Goal: Entertainment & Leisure: Consume media (video, audio)

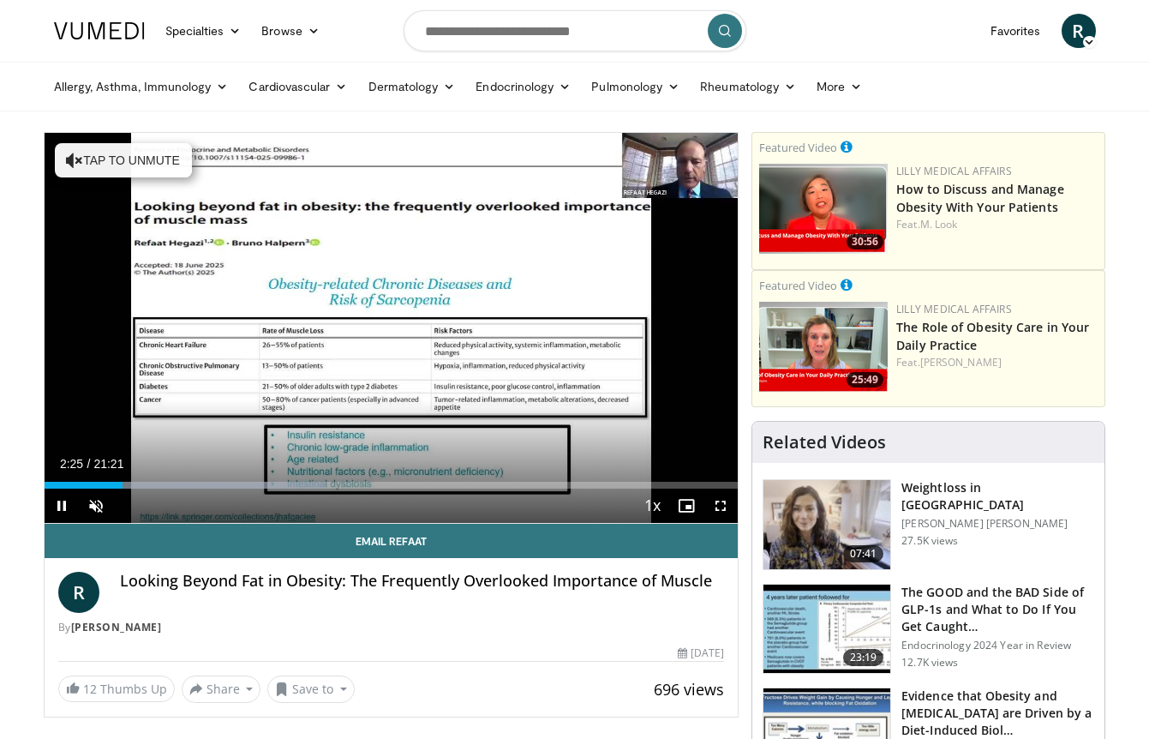
click at [59, 507] on span "Video Player" at bounding box center [62, 506] width 34 height 34
click at [54, 480] on div "Loaded : 40.57% 02:25 00:20" at bounding box center [392, 480] width 694 height 16
click at [54, 480] on div "Loaded : 40.57% 00:18 00:20" at bounding box center [392, 480] width 694 height 16
click at [63, 504] on span "Video Player" at bounding box center [62, 506] width 34 height 34
click at [94, 505] on span "Video Player" at bounding box center [96, 506] width 34 height 34
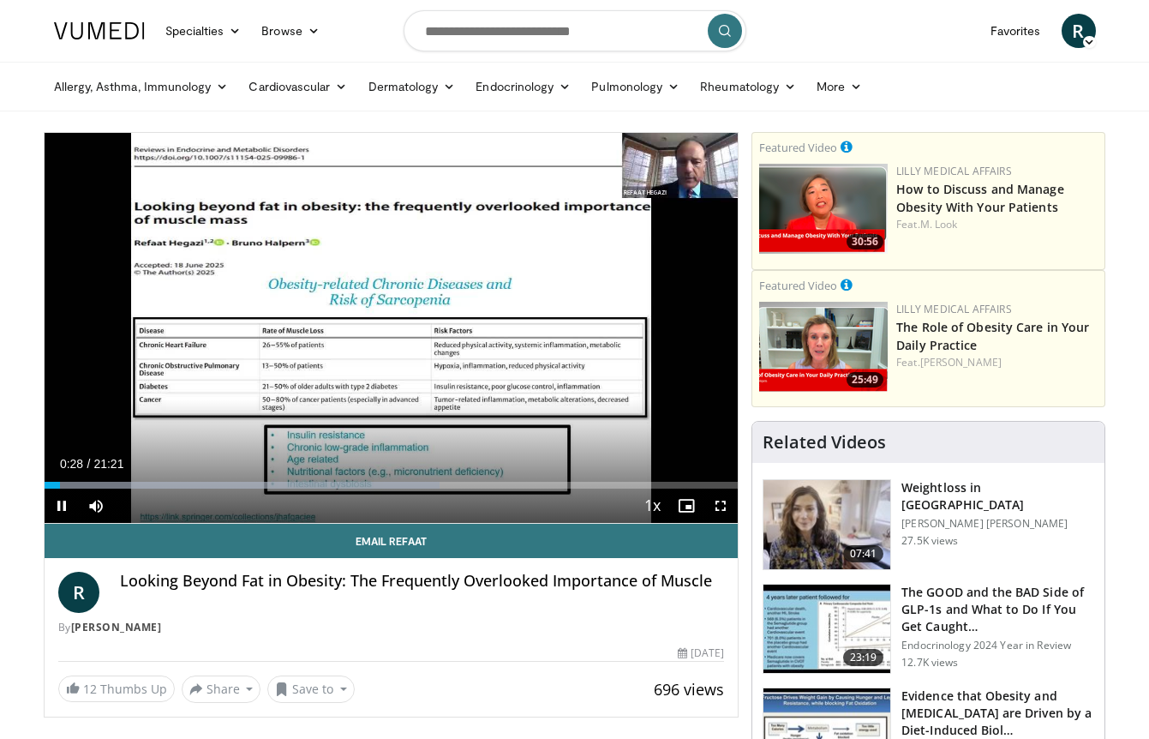
click at [723, 497] on span "Video Player" at bounding box center [721, 506] width 34 height 34
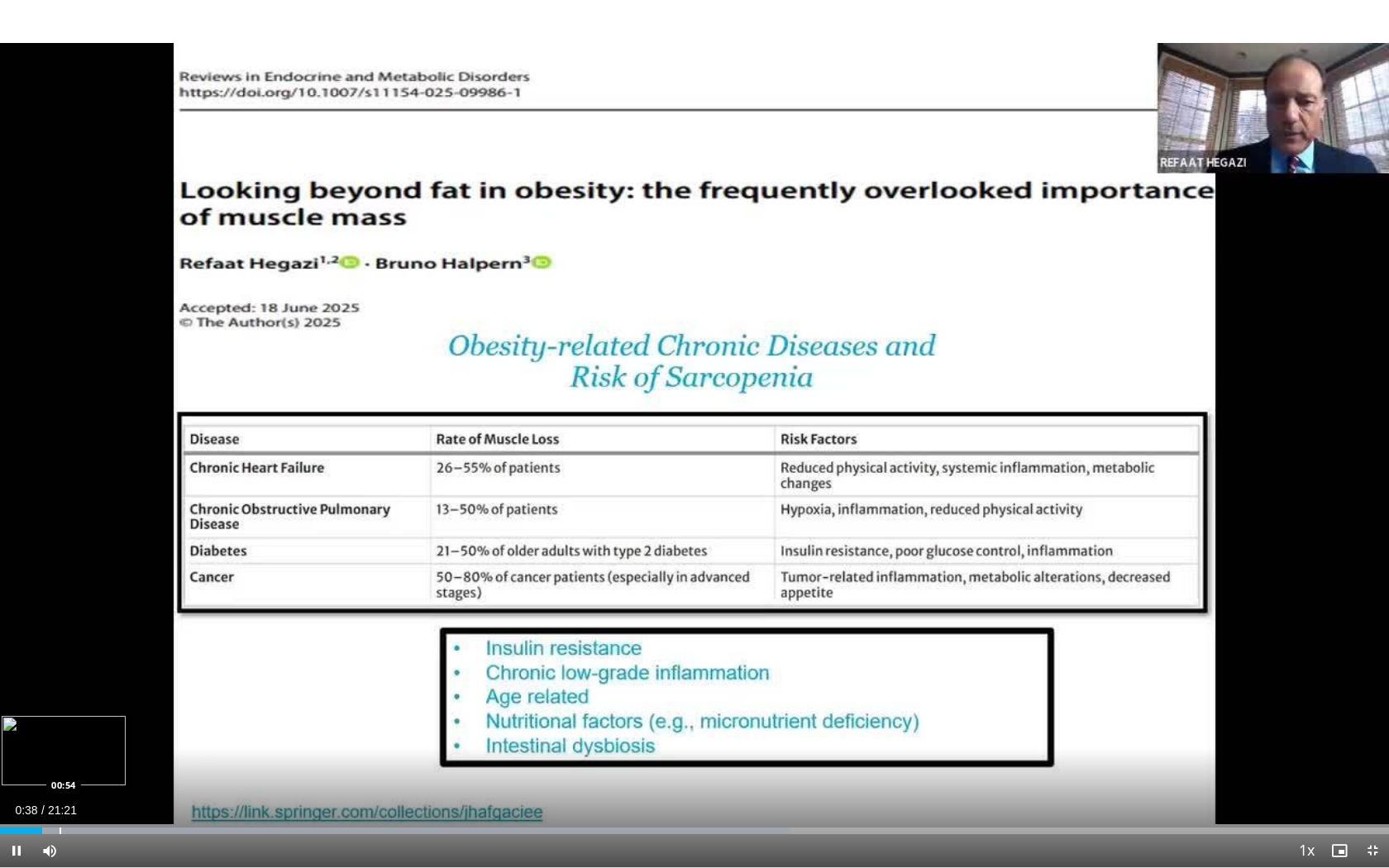
click at [60, 712] on div "Progress Bar" at bounding box center [61, 830] width 2 height 7
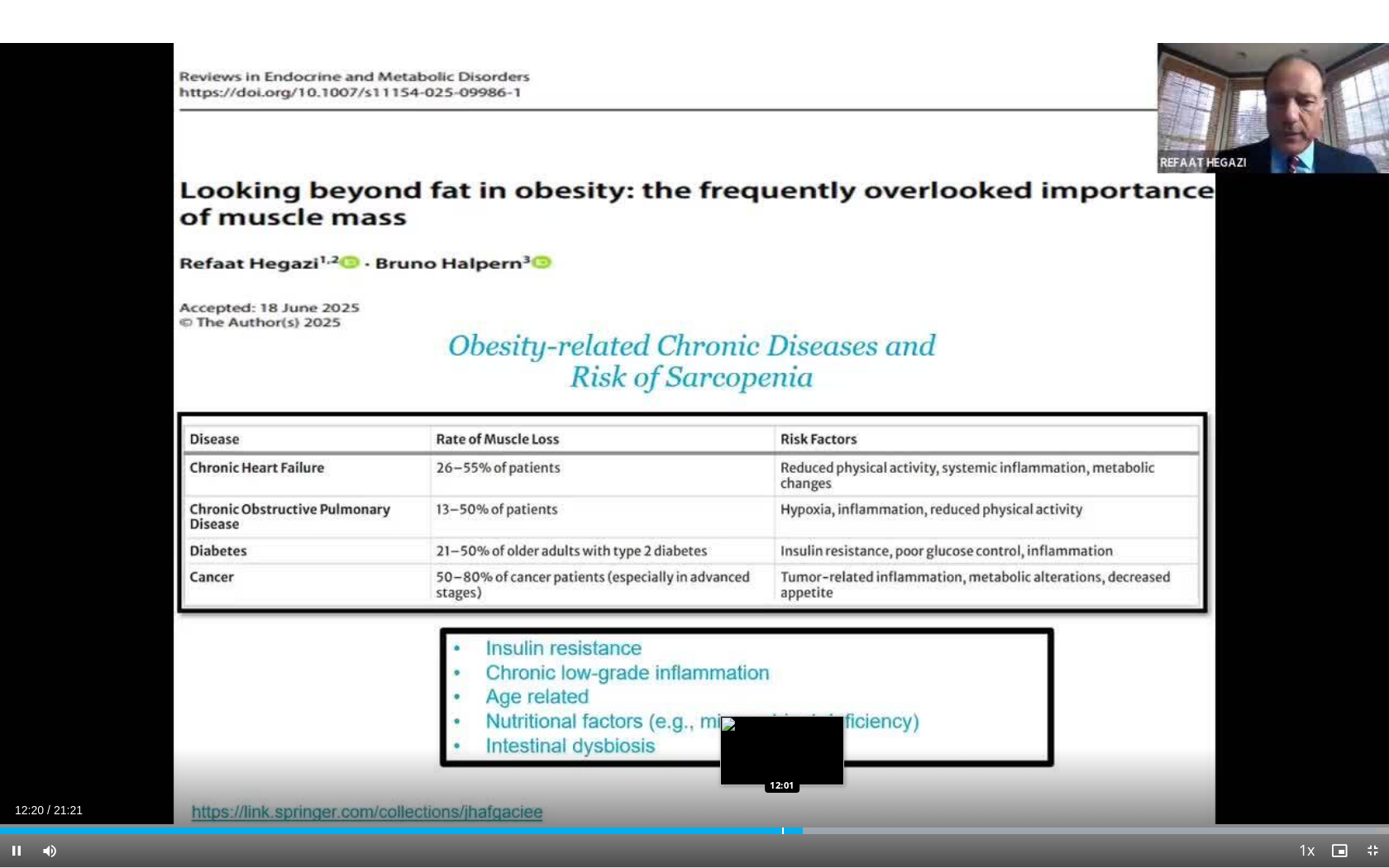
click at [782, 712] on div "Progress Bar" at bounding box center [783, 830] width 2 height 7
click at [734, 712] on div "Progress Bar" at bounding box center [735, 830] width 2 height 7
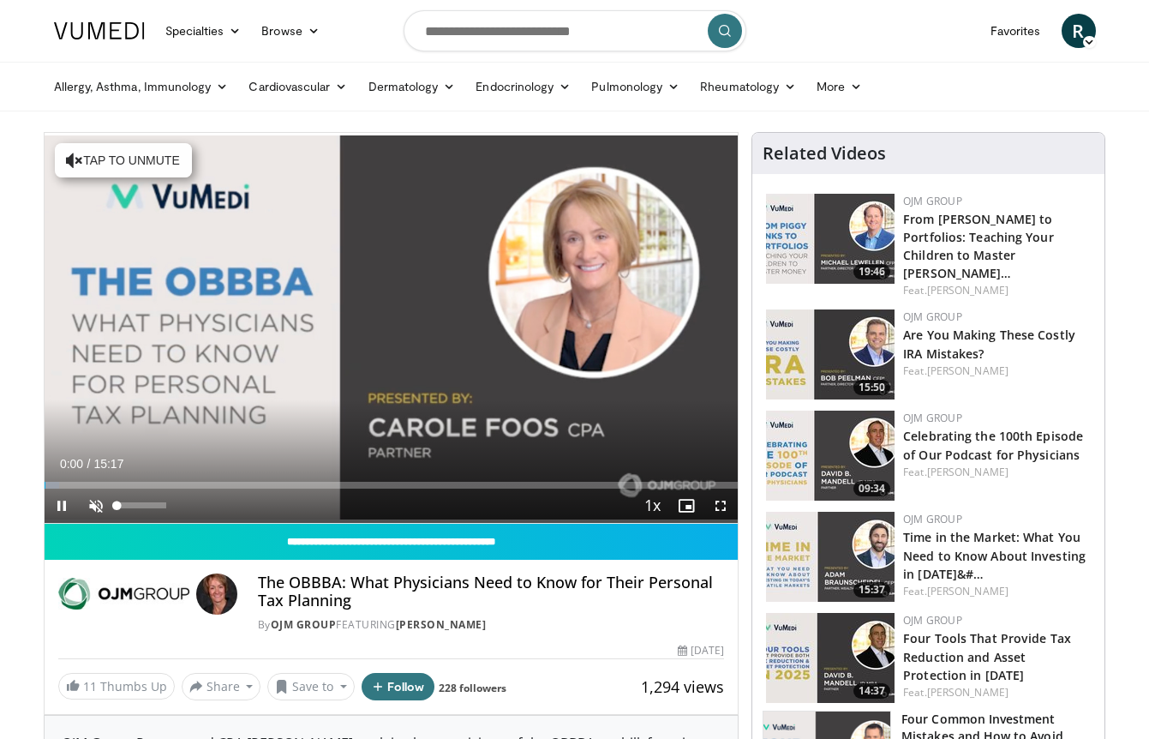
click at [91, 502] on span "Video Player" at bounding box center [96, 506] width 34 height 34
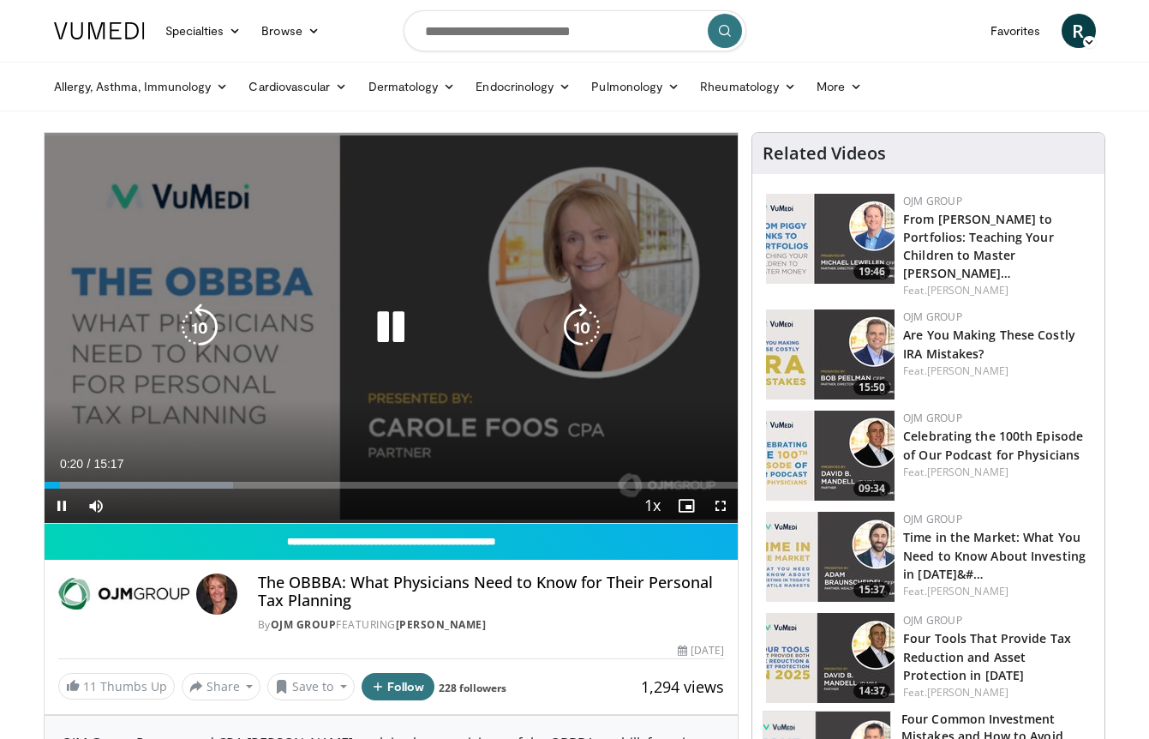
click at [550, 416] on div "10 seconds Tap to unmute" at bounding box center [392, 328] width 694 height 390
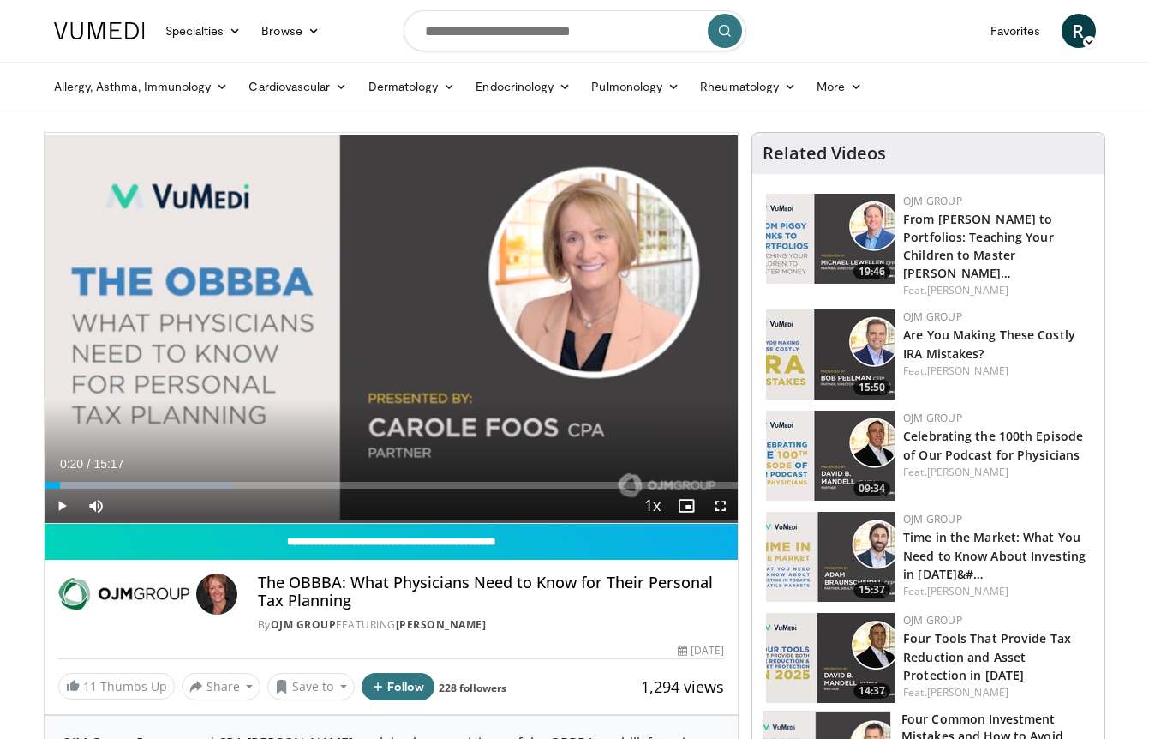
click at [550, 416] on div "10 seconds Tap to unmute" at bounding box center [392, 328] width 694 height 390
click at [718, 504] on span "Video Player" at bounding box center [721, 506] width 34 height 34
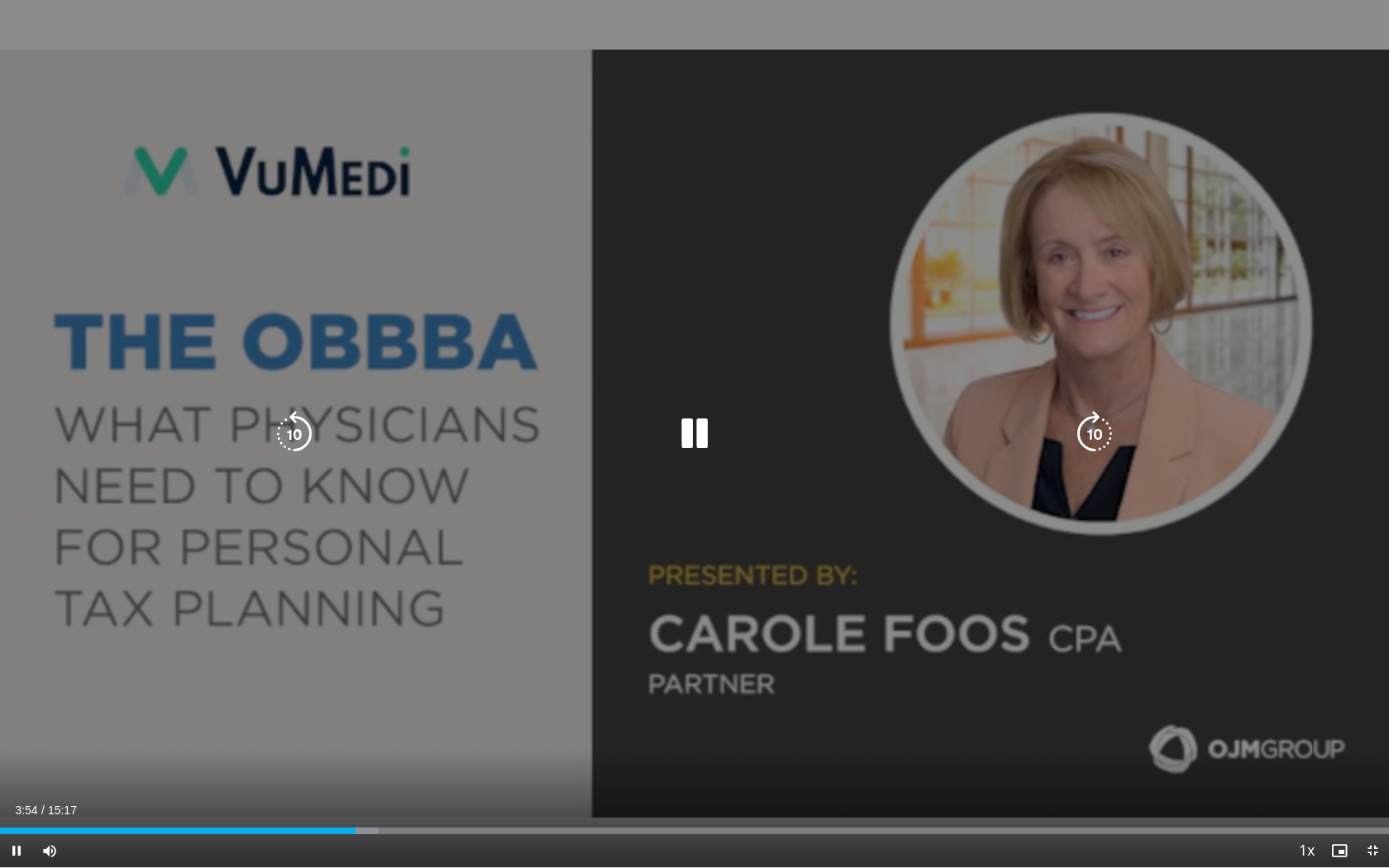
click at [852, 712] on div "10 seconds Tap to unmute" at bounding box center [694, 433] width 1389 height 867
click at [813, 712] on div "10 seconds Tap to unmute" at bounding box center [694, 433] width 1389 height 867
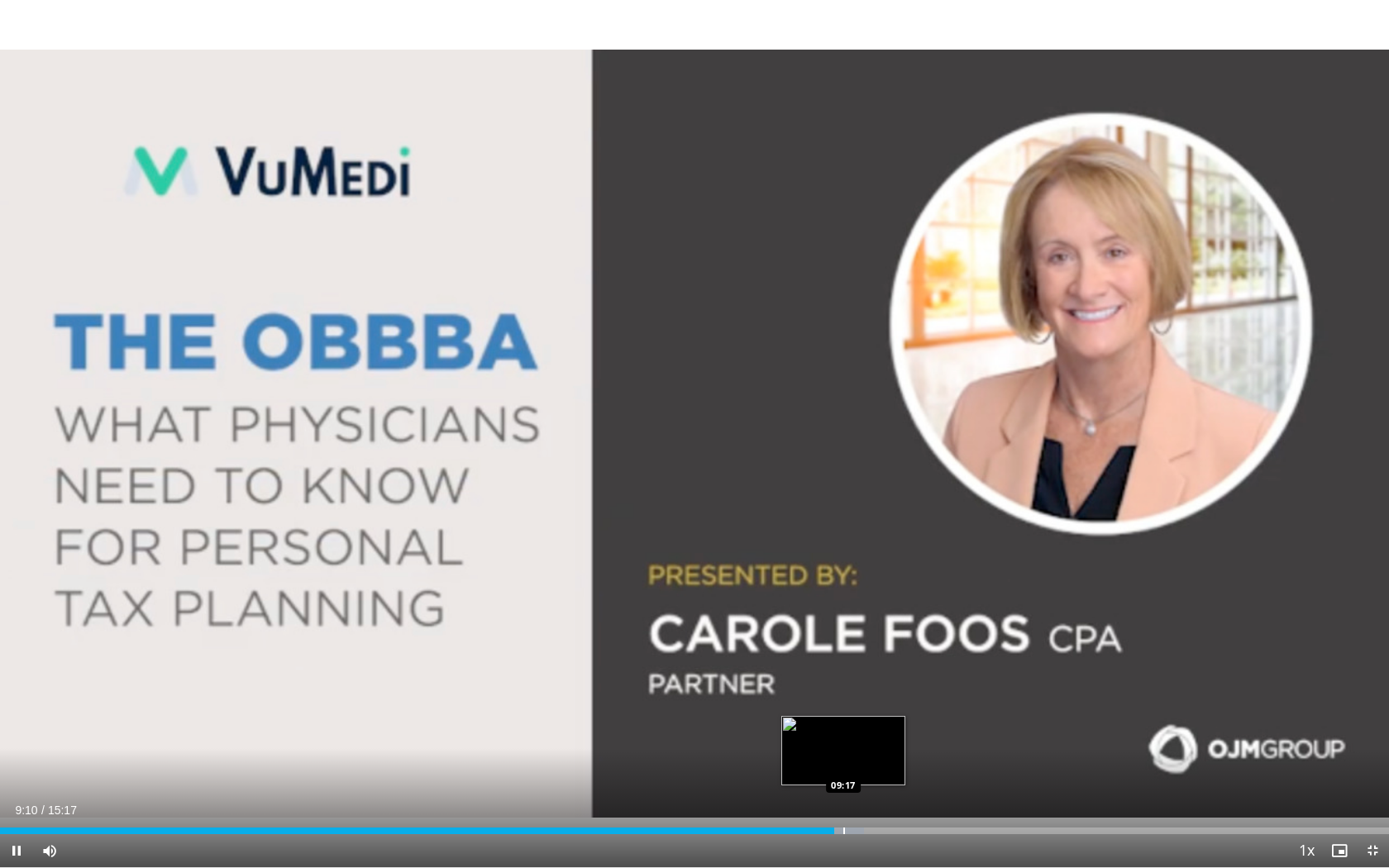
click at [843, 712] on div "Progress Bar" at bounding box center [844, 830] width 2 height 7
click at [851, 712] on div "Progress Bar" at bounding box center [852, 830] width 2 height 7
click at [862, 712] on div "Loaded : 96.01% 09:23 09:29" at bounding box center [694, 827] width 1389 height 15
click at [882, 712] on div "Progress Bar" at bounding box center [883, 830] width 2 height 7
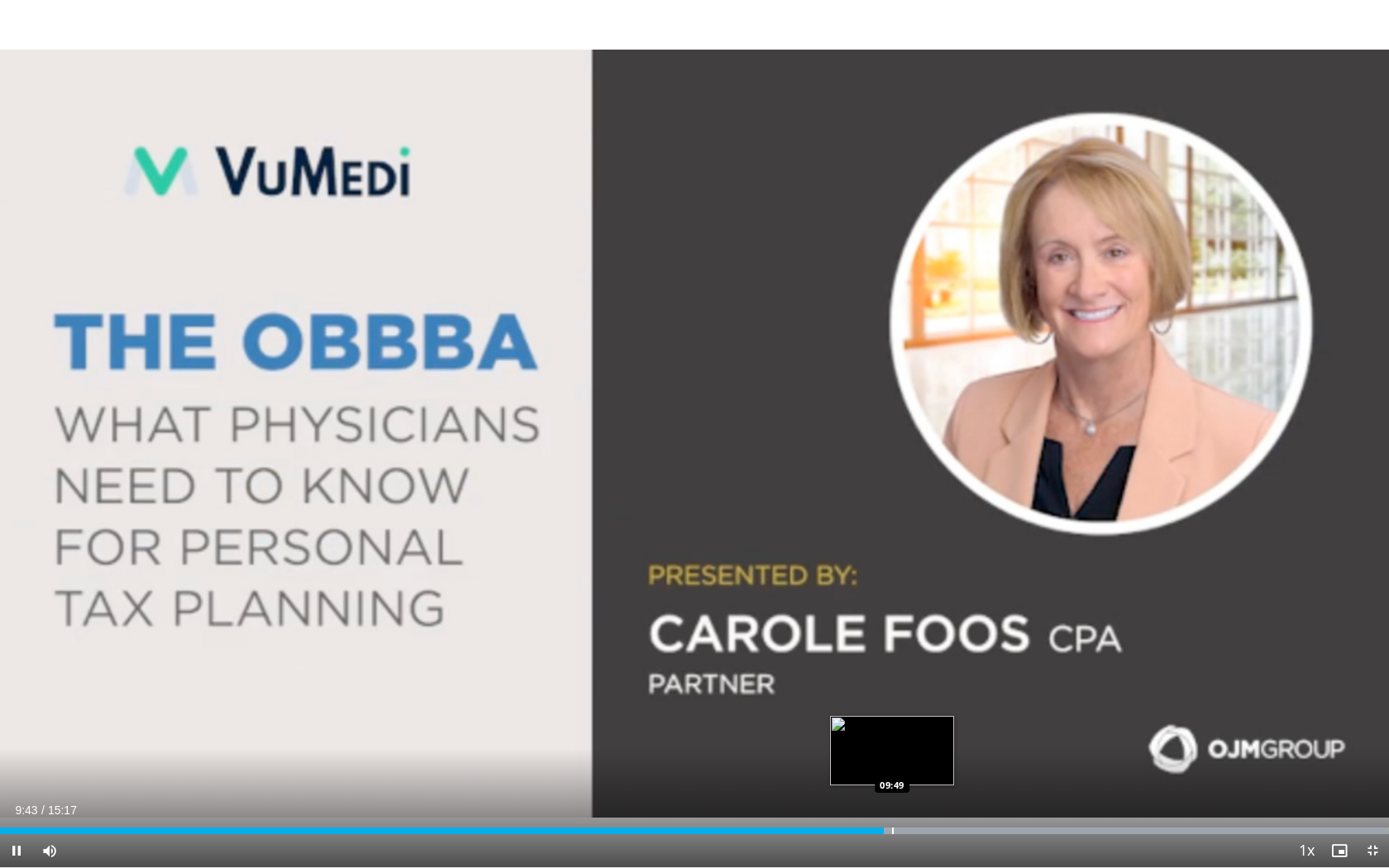
click at [892, 712] on div "Progress Bar" at bounding box center [893, 830] width 2 height 7
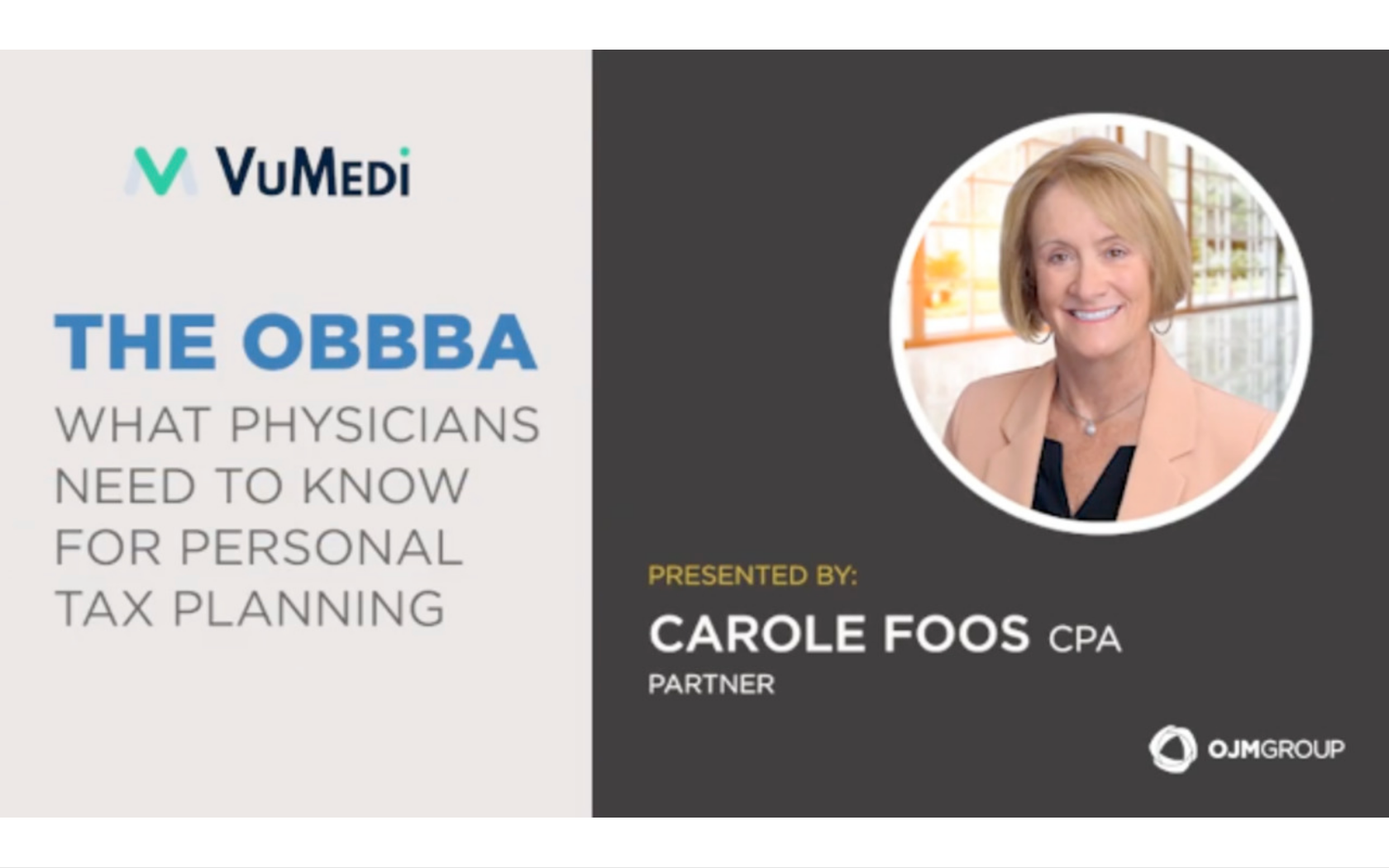
click at [907, 712] on div "10 seconds Tap to unmute" at bounding box center [694, 433] width 1389 height 867
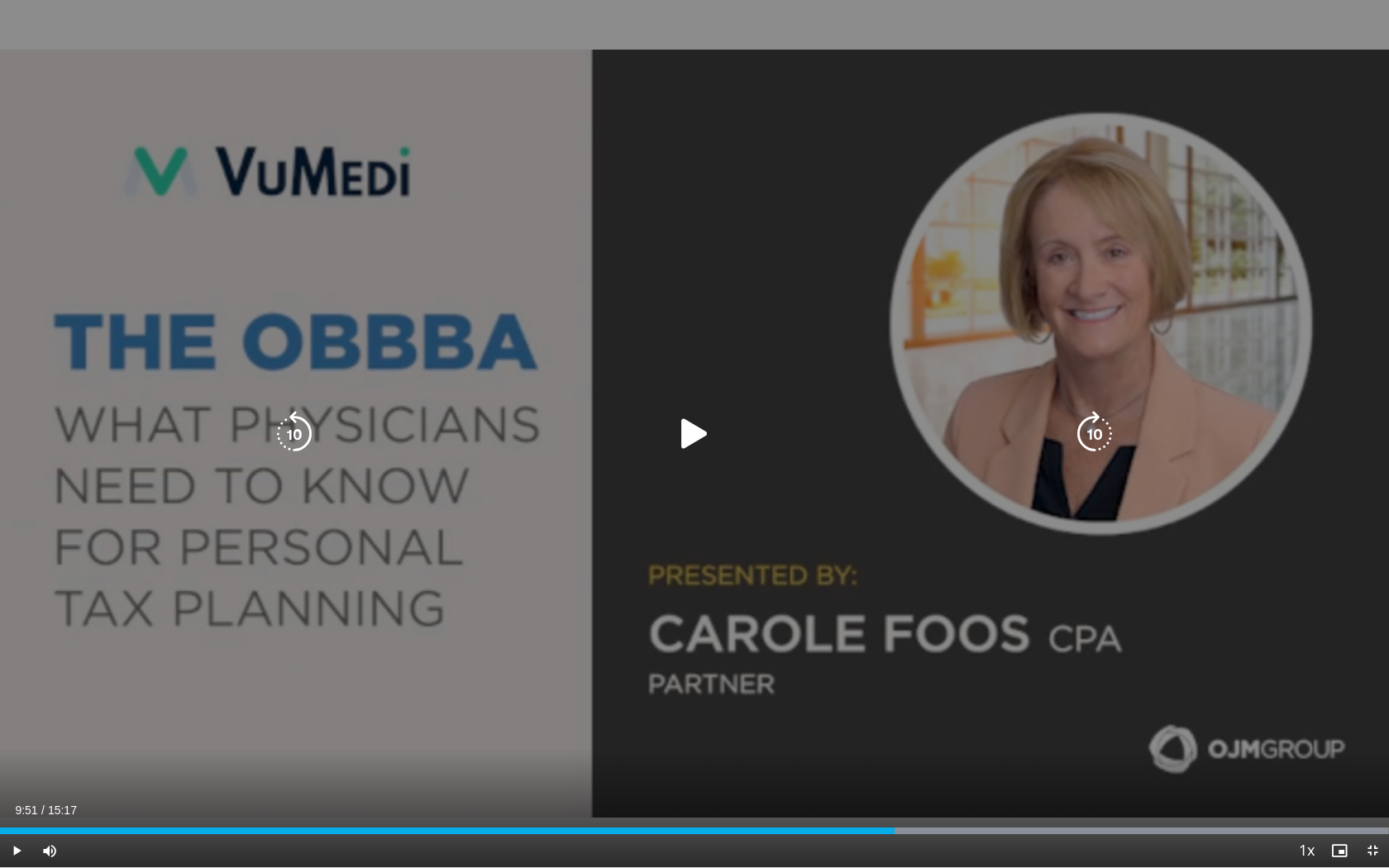
click at [867, 586] on div "10 seconds Tap to unmute" at bounding box center [694, 433] width 1389 height 867
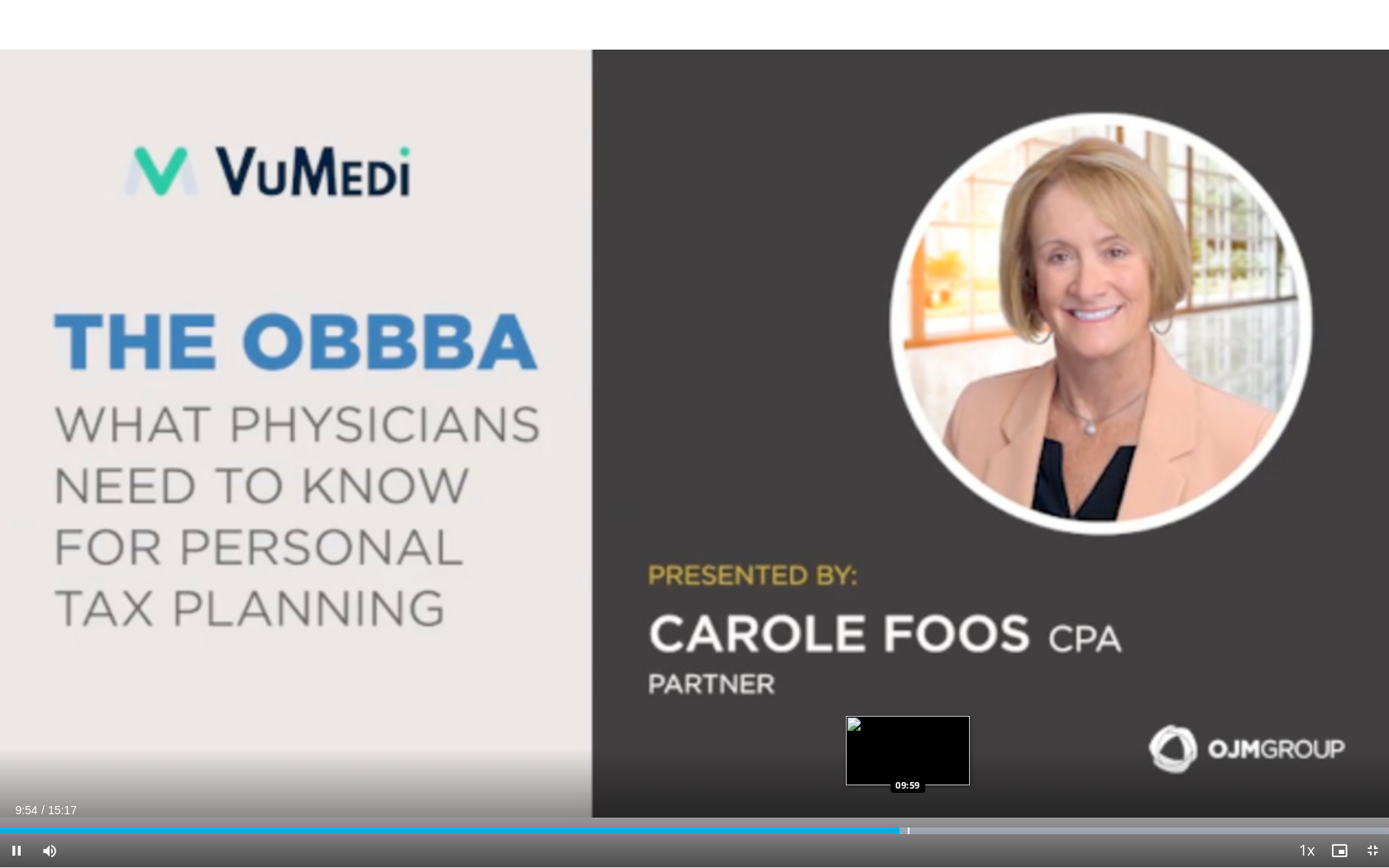
click at [908, 712] on div "Progress Bar" at bounding box center [909, 830] width 2 height 7
click at [919, 712] on div "Progress Bar" at bounding box center [920, 830] width 2 height 7
click at [934, 712] on div "Progress Bar" at bounding box center [935, 830] width 2 height 7
click at [948, 712] on div "Progress Bar" at bounding box center [949, 830] width 2 height 7
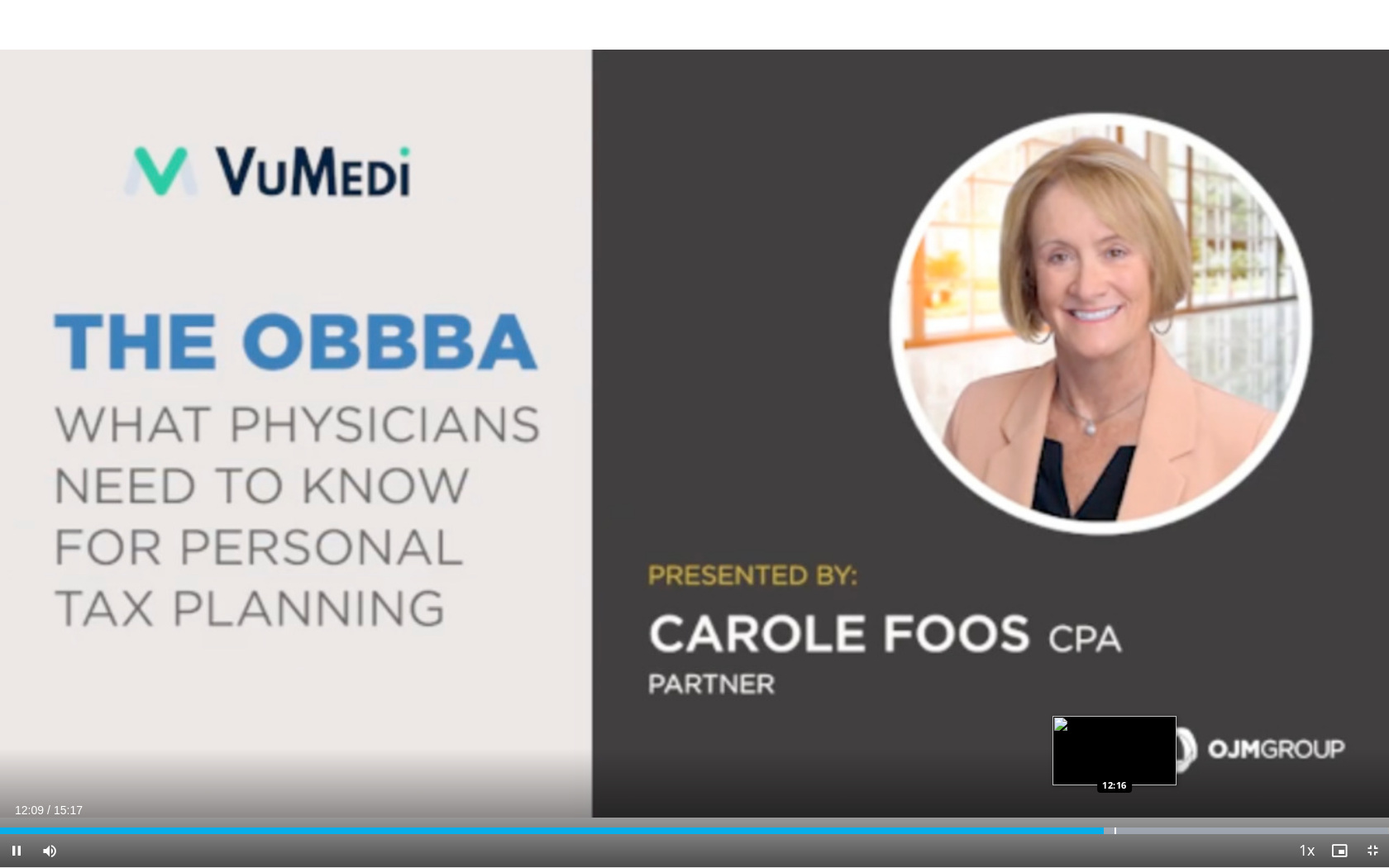
click at [1107, 712] on div "Progress Bar" at bounding box center [1115, 830] width 2 height 7
click at [1107, 712] on div "Progress Bar" at bounding box center [1129, 830] width 2 height 7
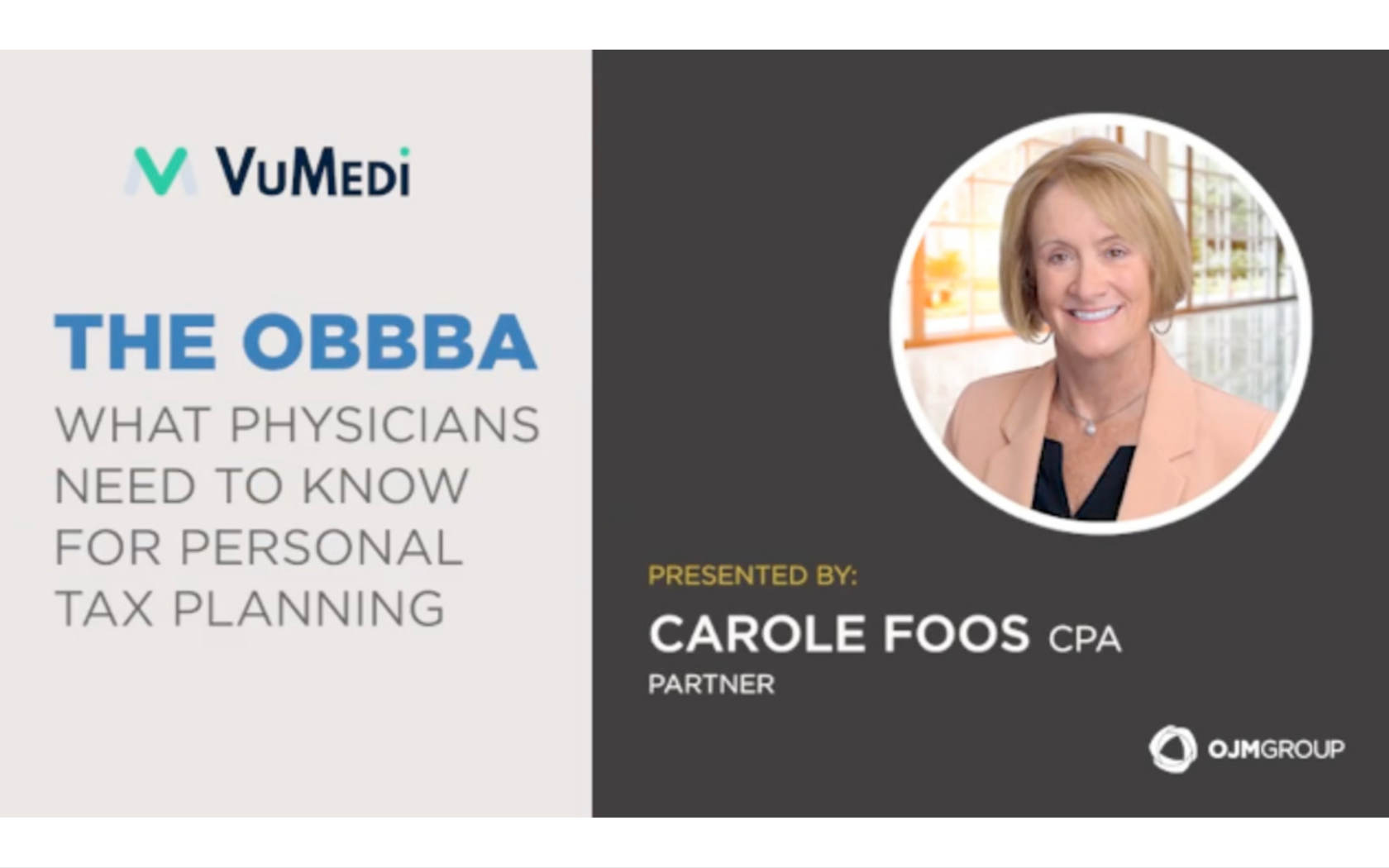
click at [1107, 712] on div "10 seconds Tap to unmute" at bounding box center [694, 433] width 1389 height 867
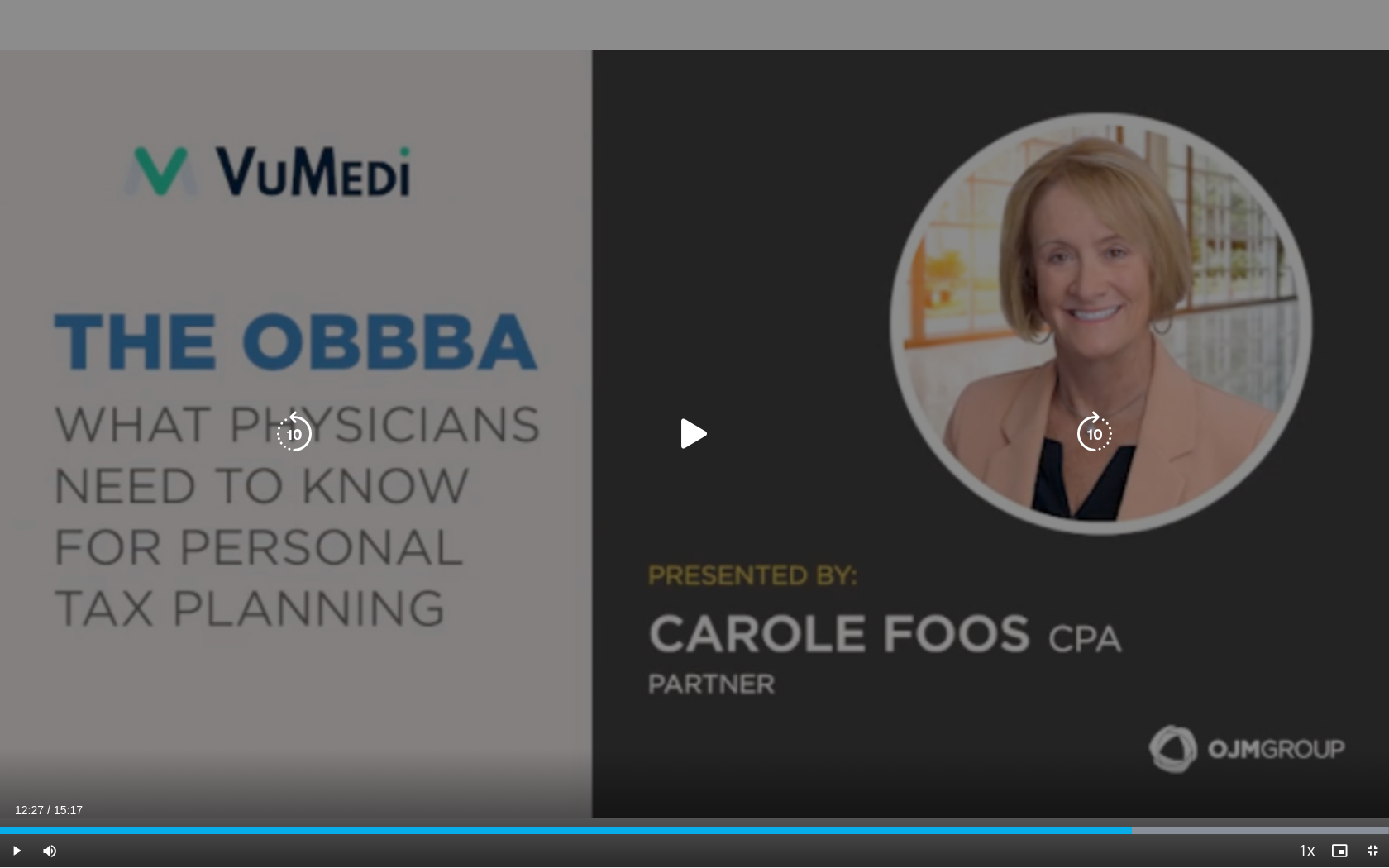
click at [1075, 624] on div "10 seconds Tap to unmute" at bounding box center [694, 433] width 1389 height 867
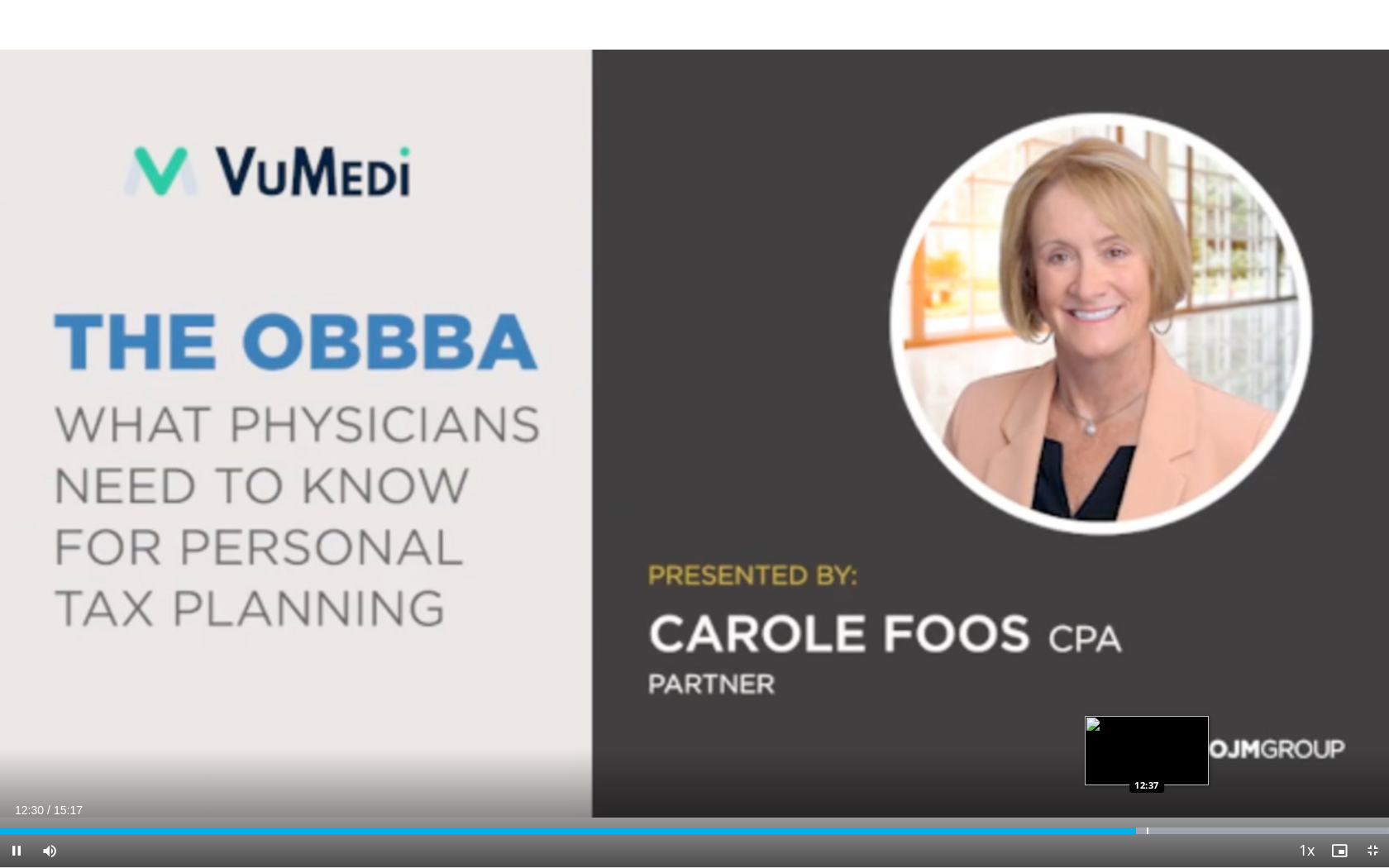
click at [1107, 712] on div "Progress Bar" at bounding box center [1148, 830] width 2 height 7
click at [1107, 712] on div "Progress Bar" at bounding box center [1165, 830] width 2 height 7
click at [1107, 712] on span "Video Player" at bounding box center [1373, 851] width 33 height 33
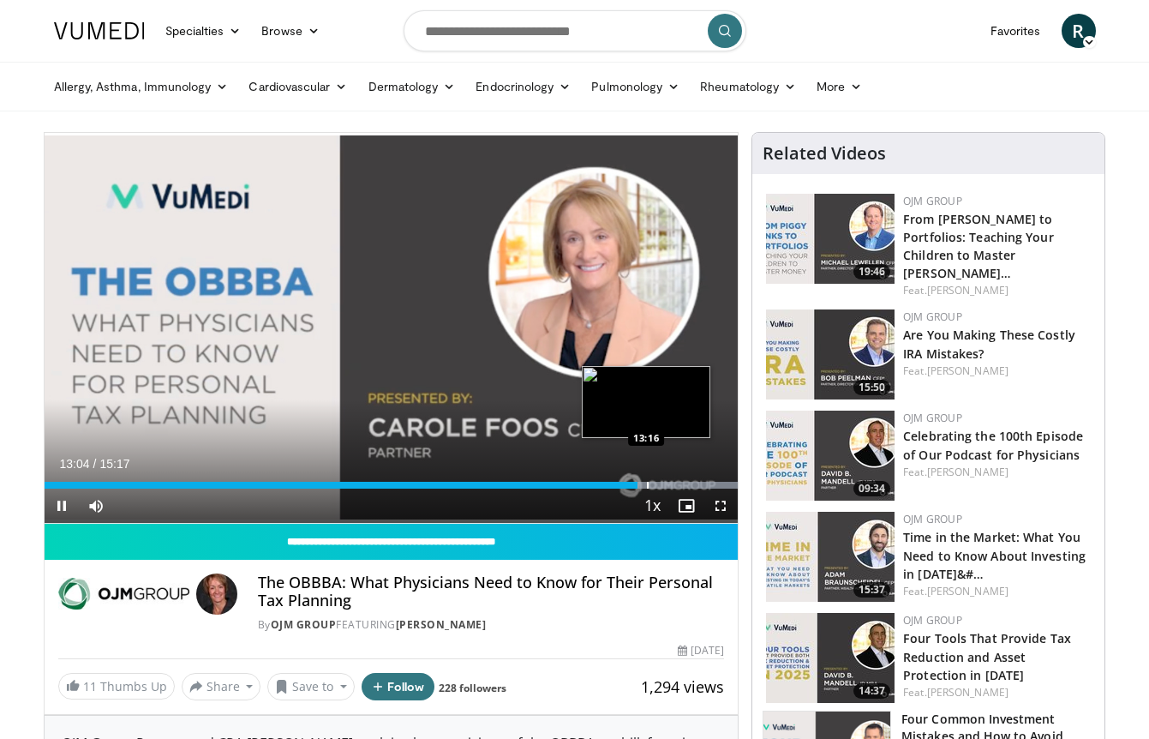
click at [647, 487] on div "Progress Bar" at bounding box center [648, 485] width 2 height 7
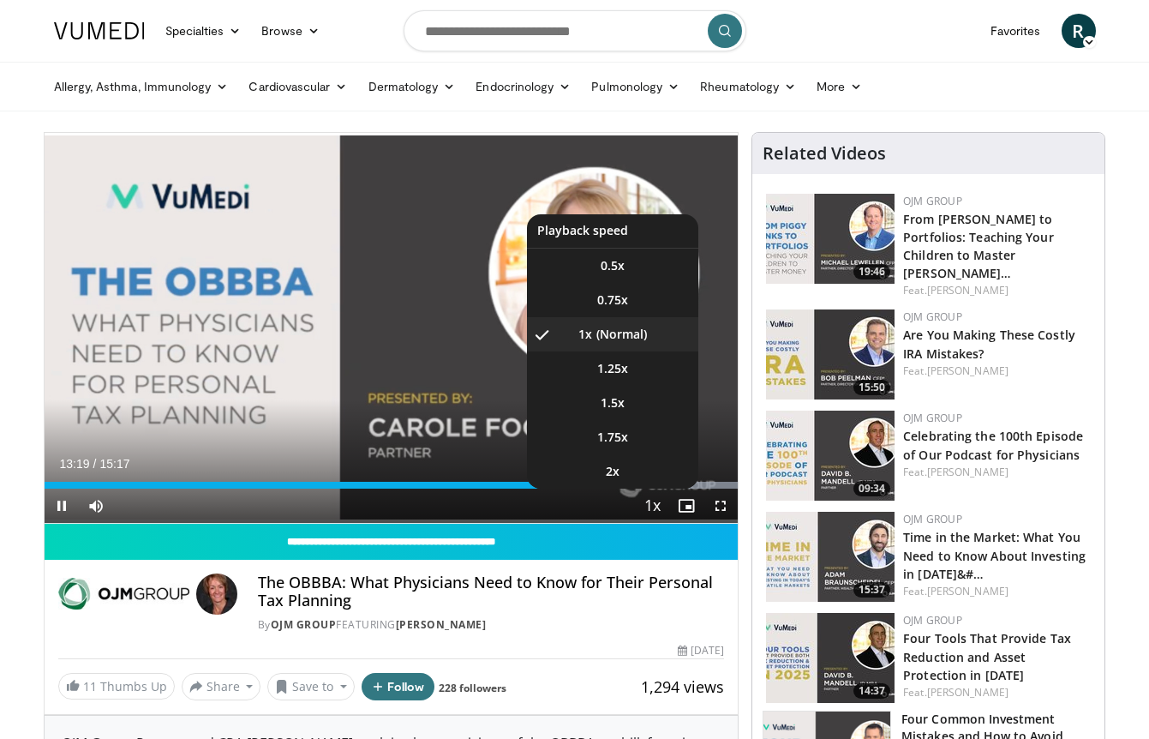
click at [662, 489] on button "Playback Rate" at bounding box center [652, 506] width 34 height 34
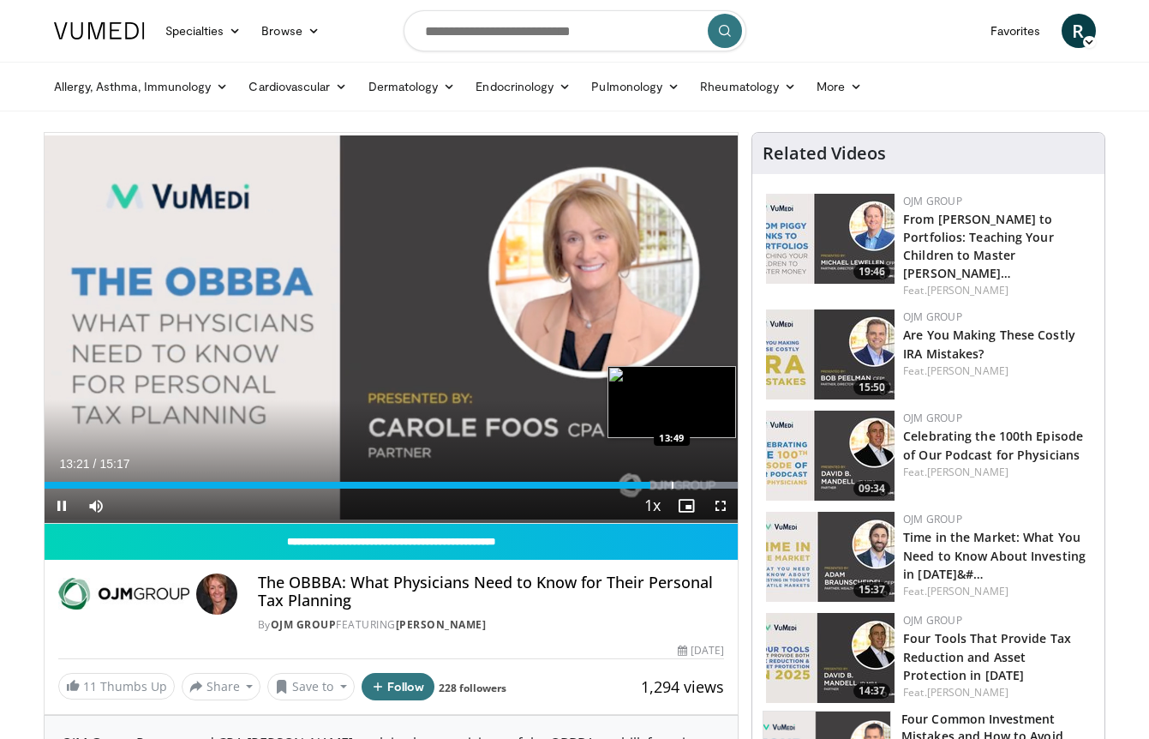
click at [672, 485] on div "Progress Bar" at bounding box center [673, 485] width 2 height 7
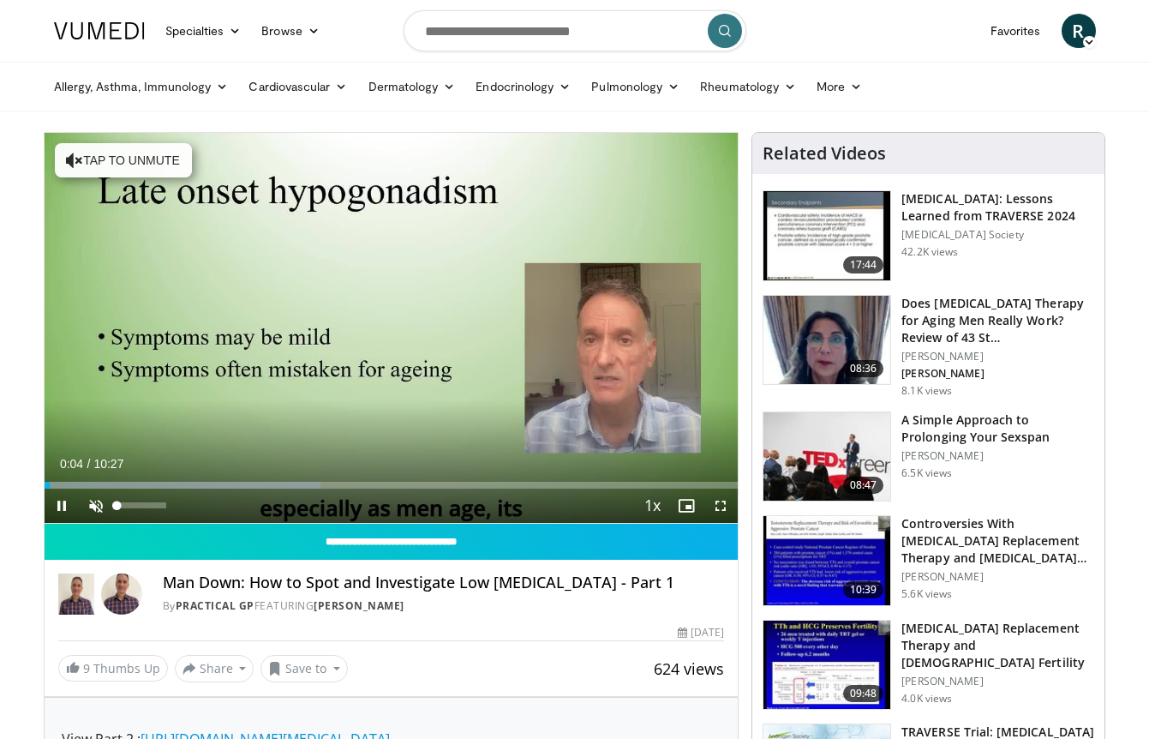
click at [97, 499] on span "Video Player" at bounding box center [96, 506] width 34 height 34
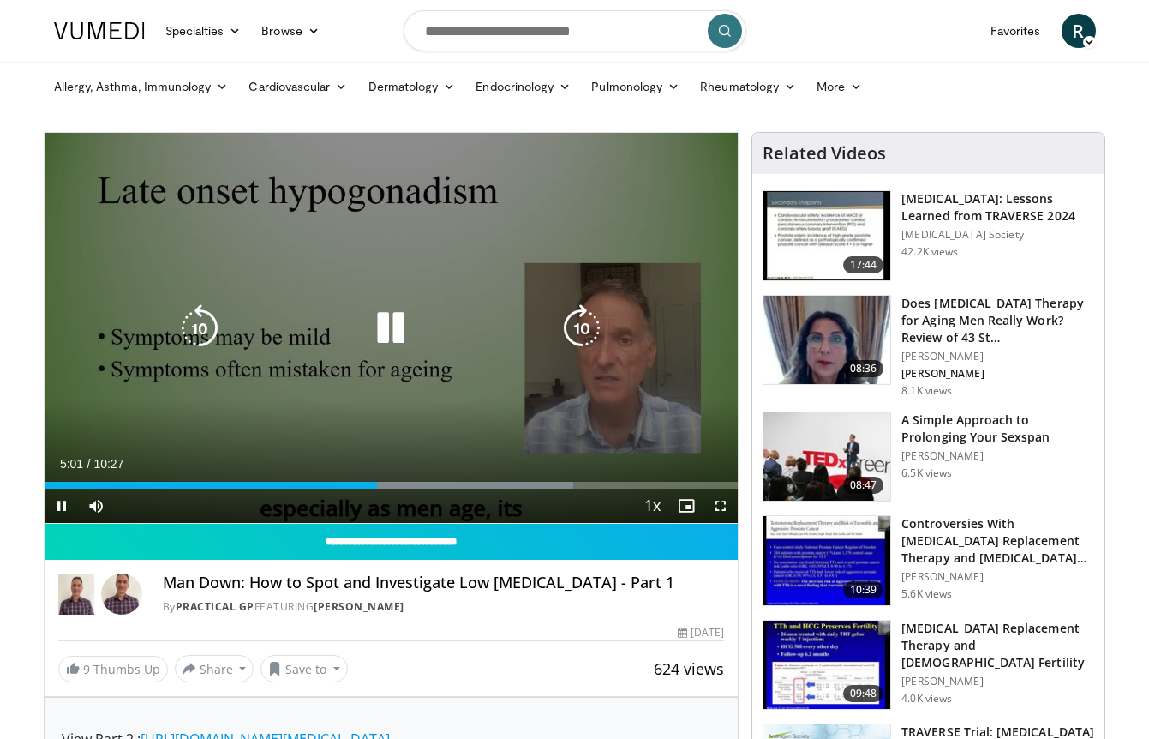
click at [705, 396] on div "10 seconds Tap to unmute" at bounding box center [392, 328] width 694 height 390
click at [655, 409] on div "10 seconds Tap to unmute" at bounding box center [392, 328] width 694 height 390
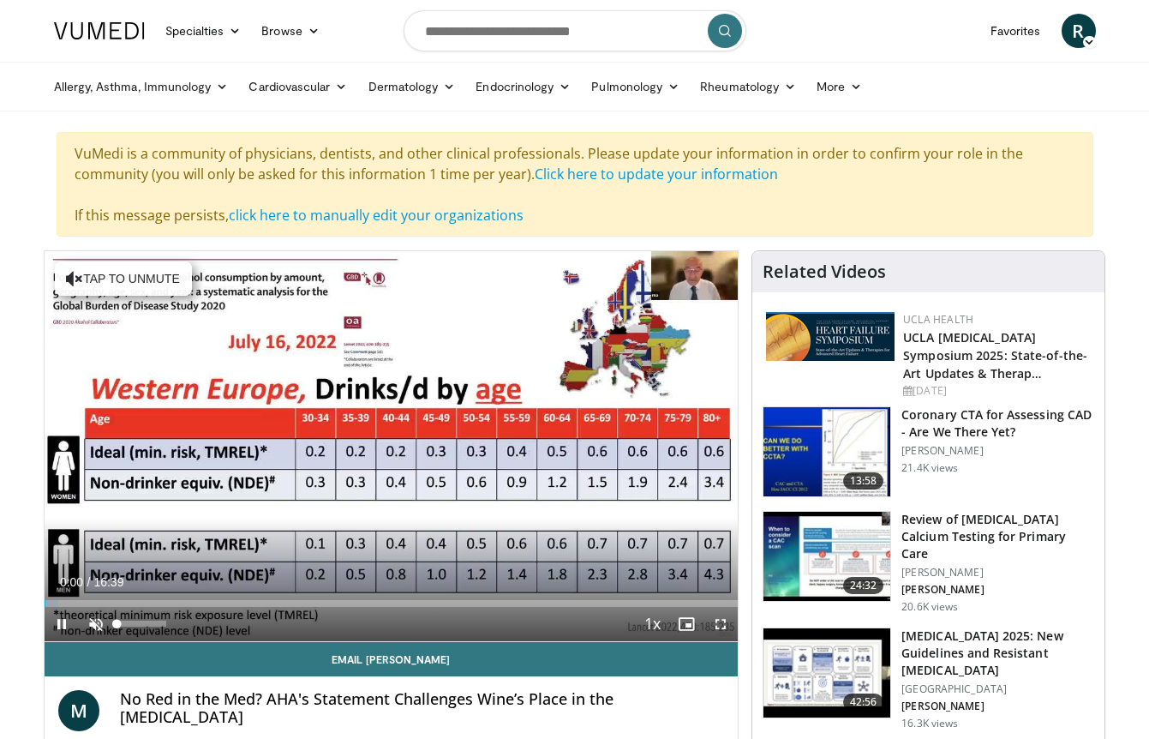
click at [94, 634] on span "Video Player" at bounding box center [96, 624] width 34 height 34
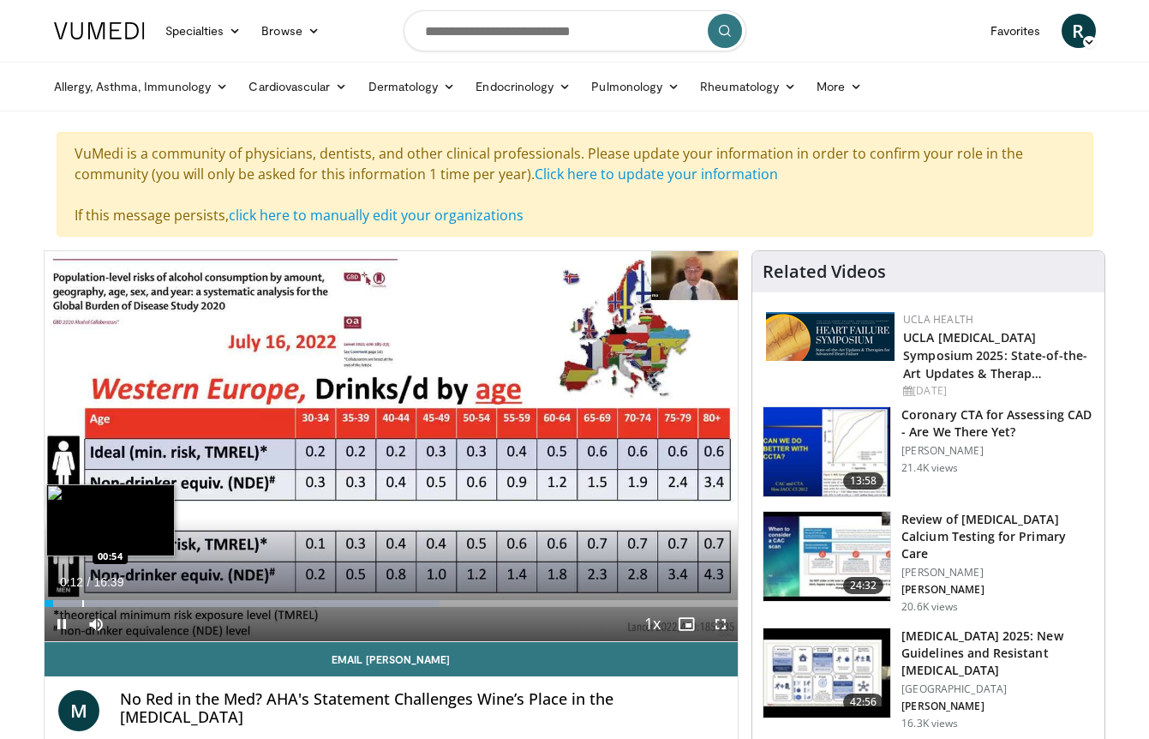
click at [81, 607] on div "Progress Bar" at bounding box center [243, 603] width 396 height 7
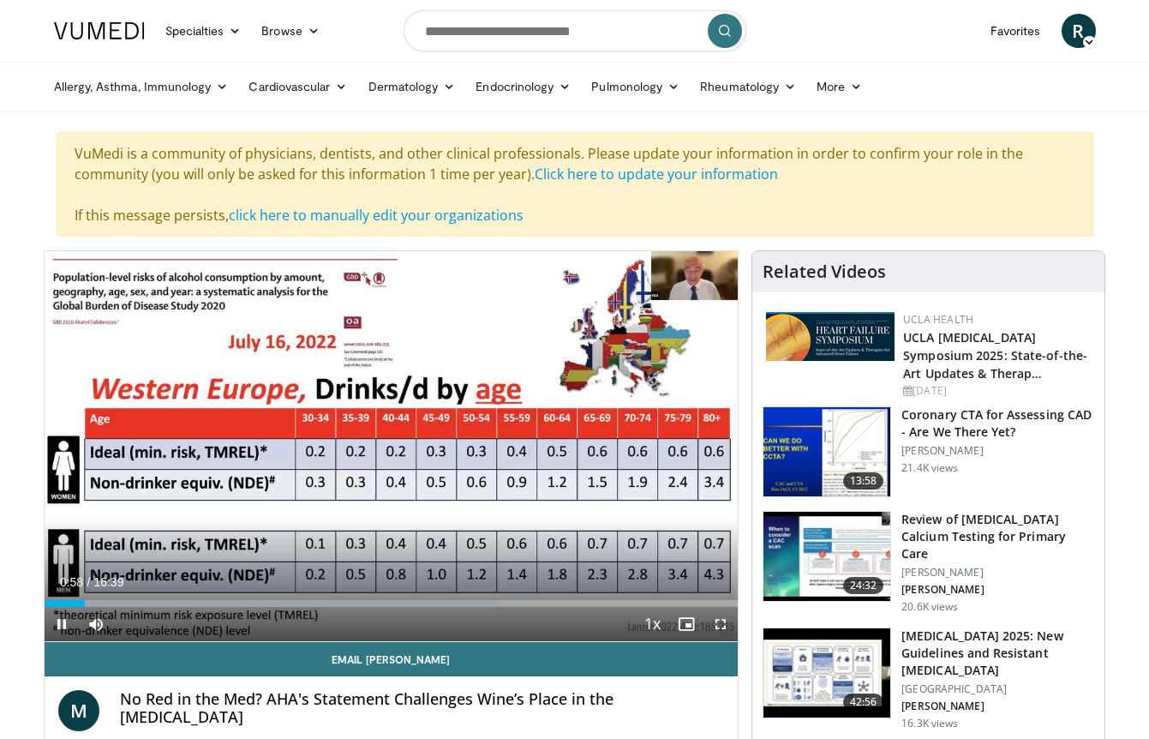
click at [723, 635] on span "Video Player" at bounding box center [721, 624] width 34 height 34
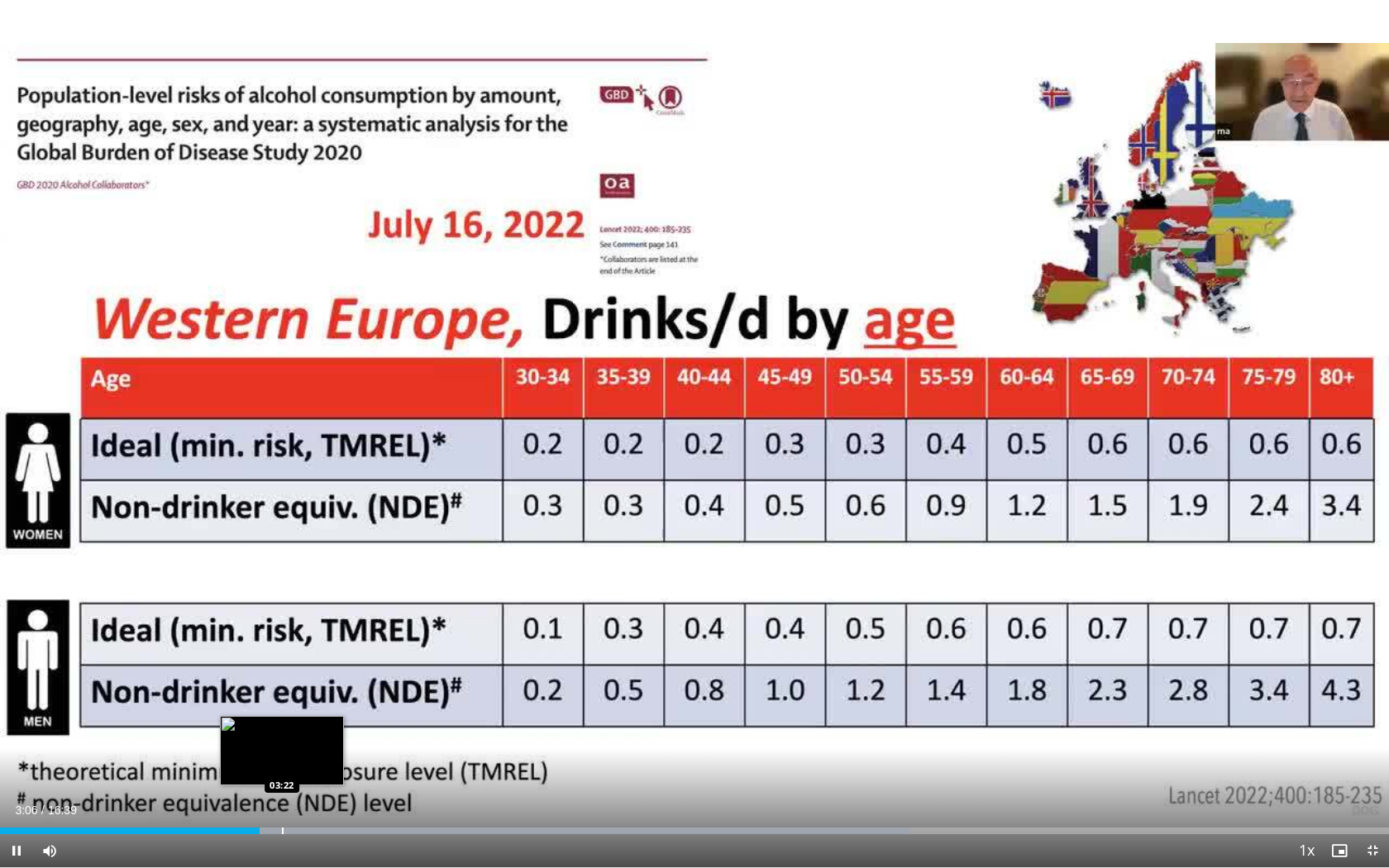
click at [282, 712] on div "Progress Bar" at bounding box center [283, 830] width 2 height 7
click at [309, 712] on div "Progress Bar" at bounding box center [310, 830] width 2 height 7
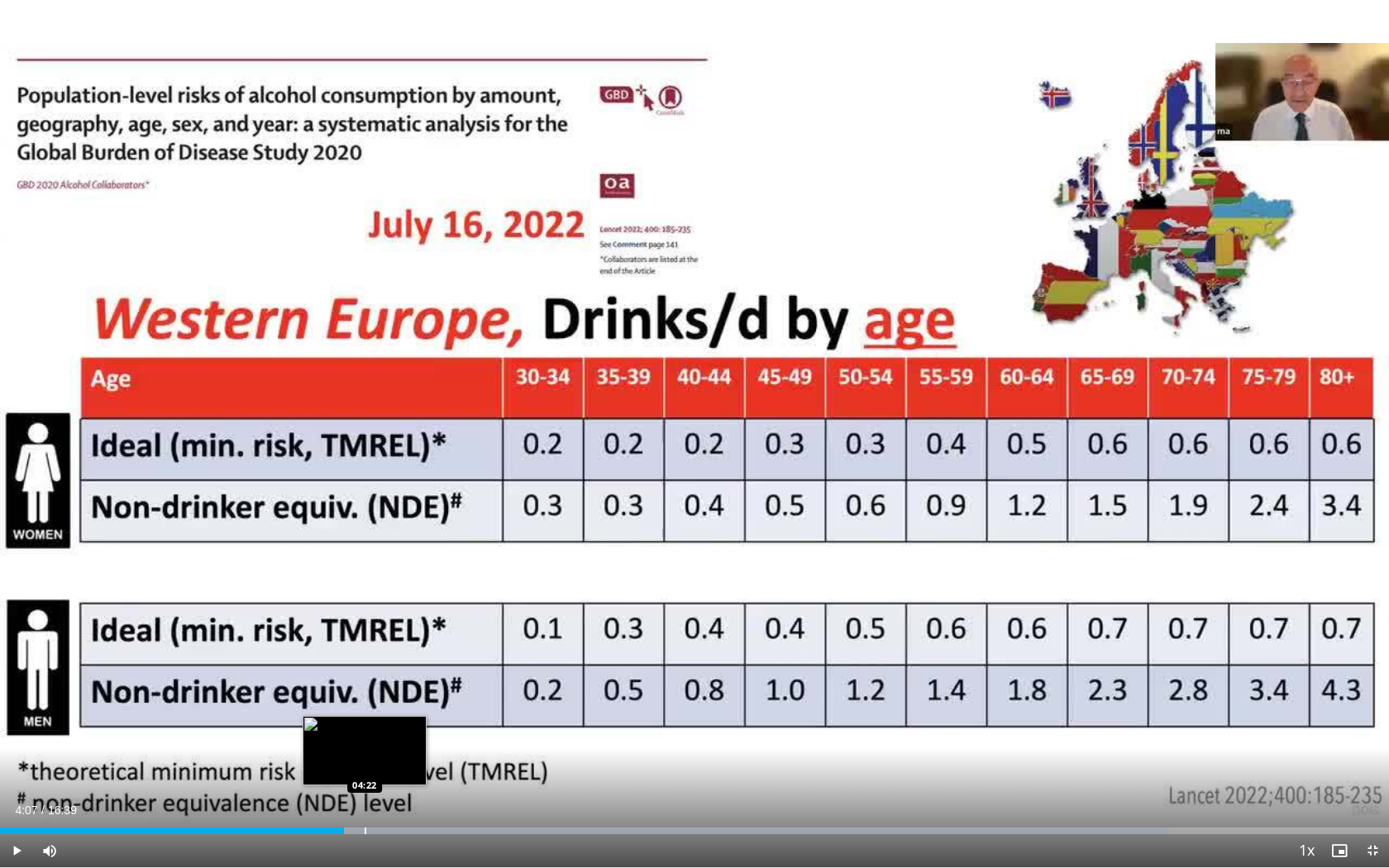
click at [365, 712] on div "Progress Bar" at bounding box center [366, 830] width 2 height 7
click at [399, 712] on div "Progress Bar" at bounding box center [400, 830] width 2 height 7
click at [426, 712] on div "Progress Bar" at bounding box center [427, 830] width 2 height 7
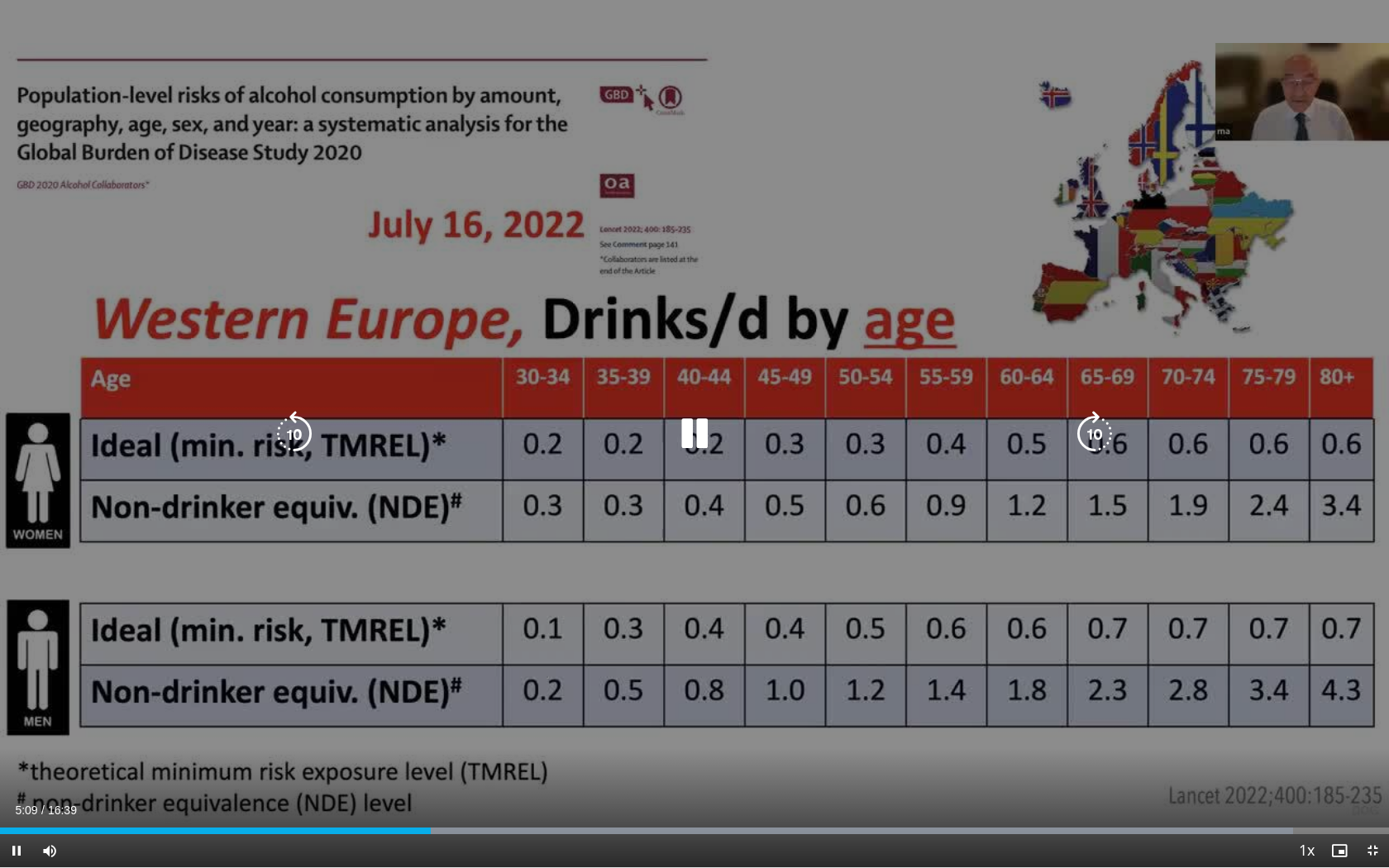
click at [441, 712] on div "Loaded : 93.09% 05:09 05:15" at bounding box center [694, 830] width 1389 height 7
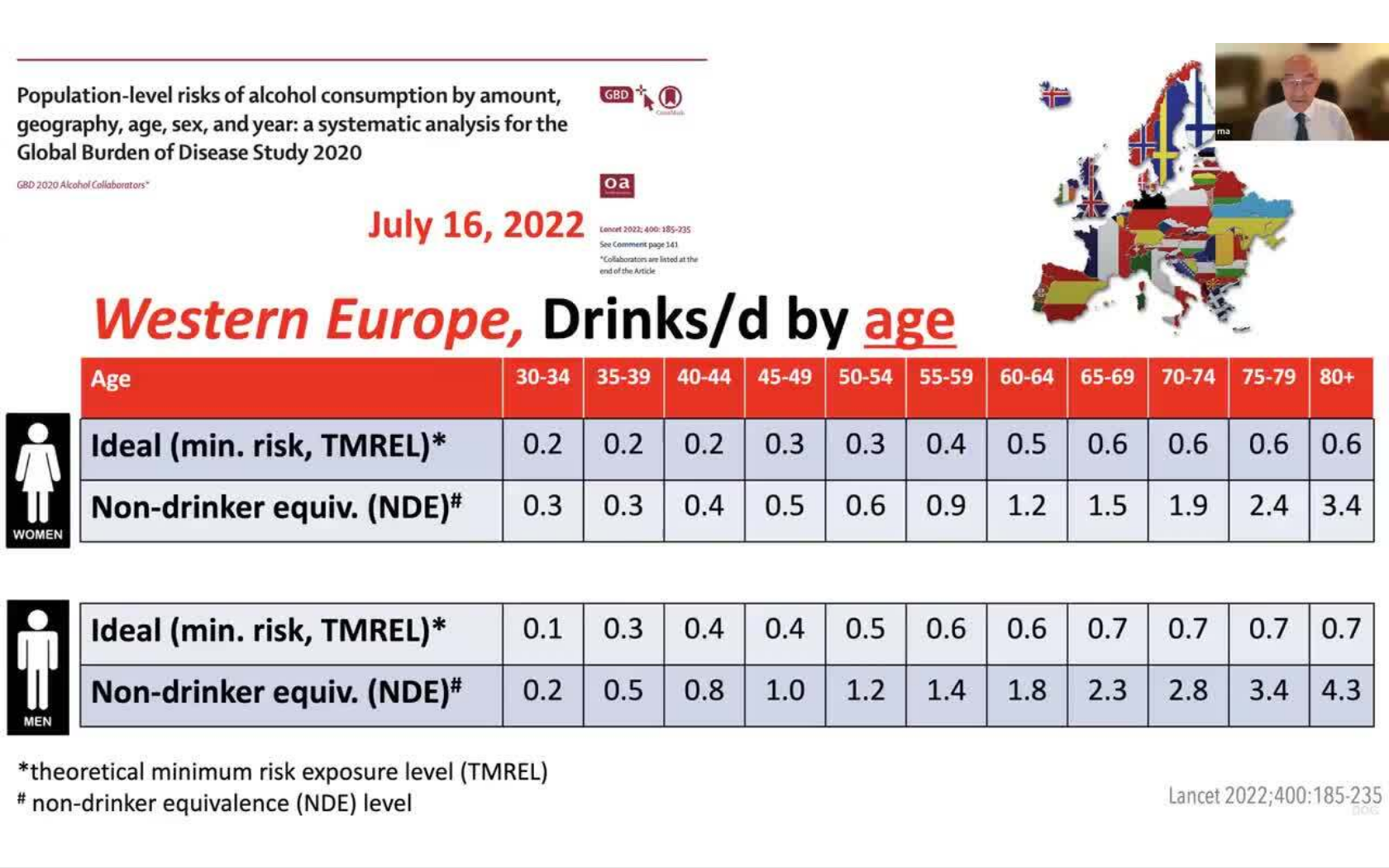
click at [472, 712] on div "10 seconds Tap to unmute" at bounding box center [694, 433] width 1389 height 867
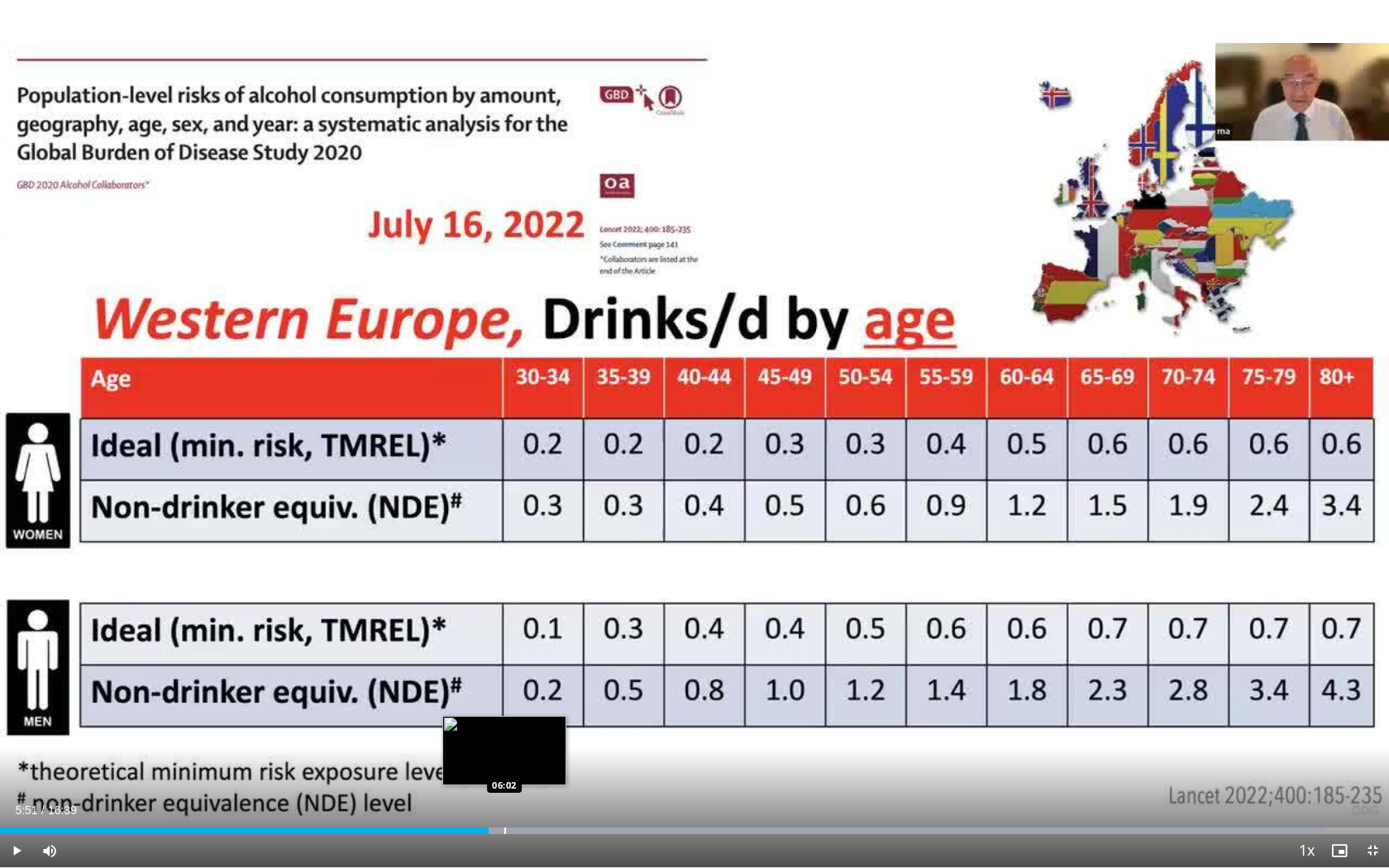
click at [504, 712] on div "Progress Bar" at bounding box center [505, 830] width 2 height 7
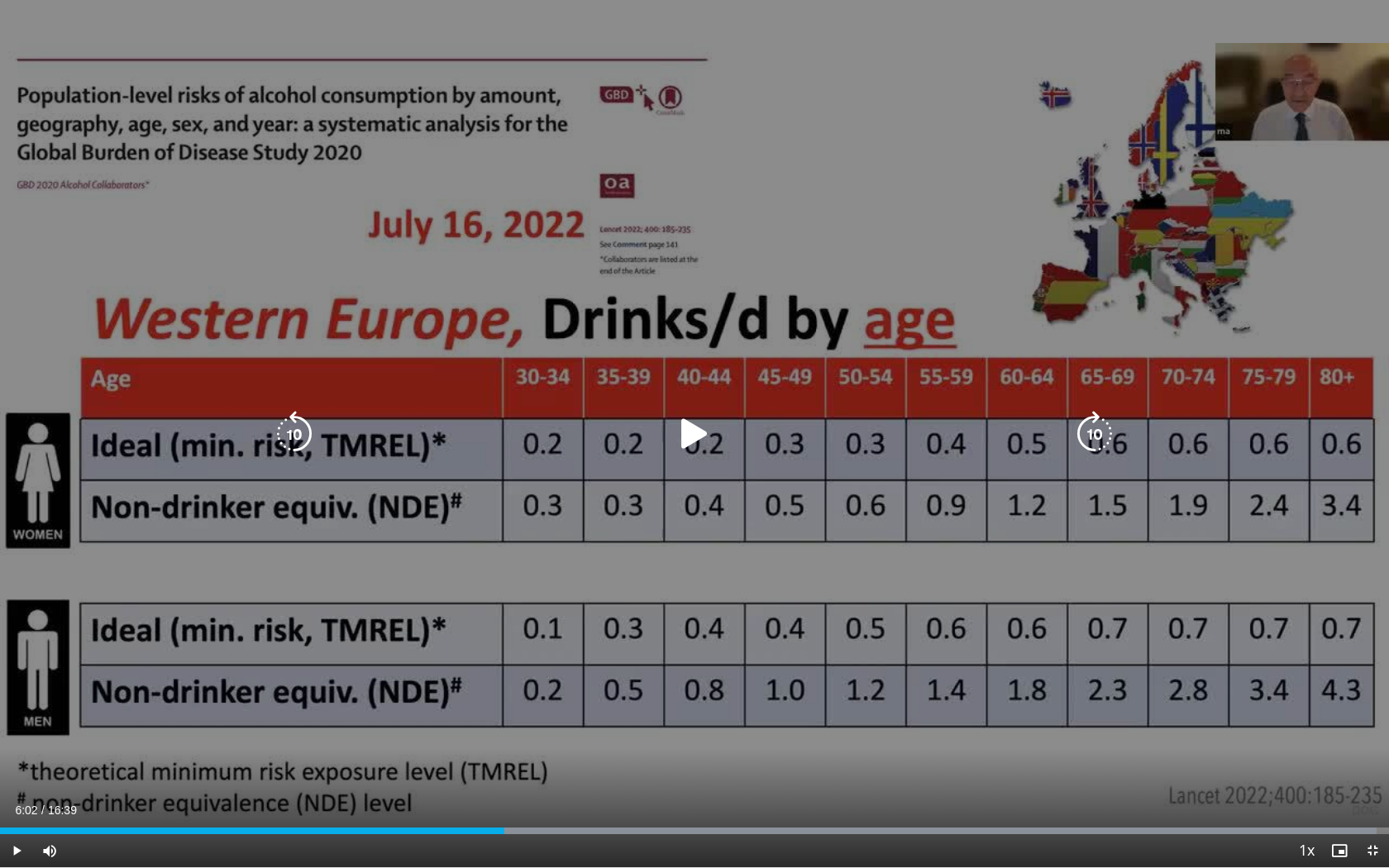
click at [615, 582] on div "10 seconds Tap to unmute" at bounding box center [694, 433] width 1389 height 867
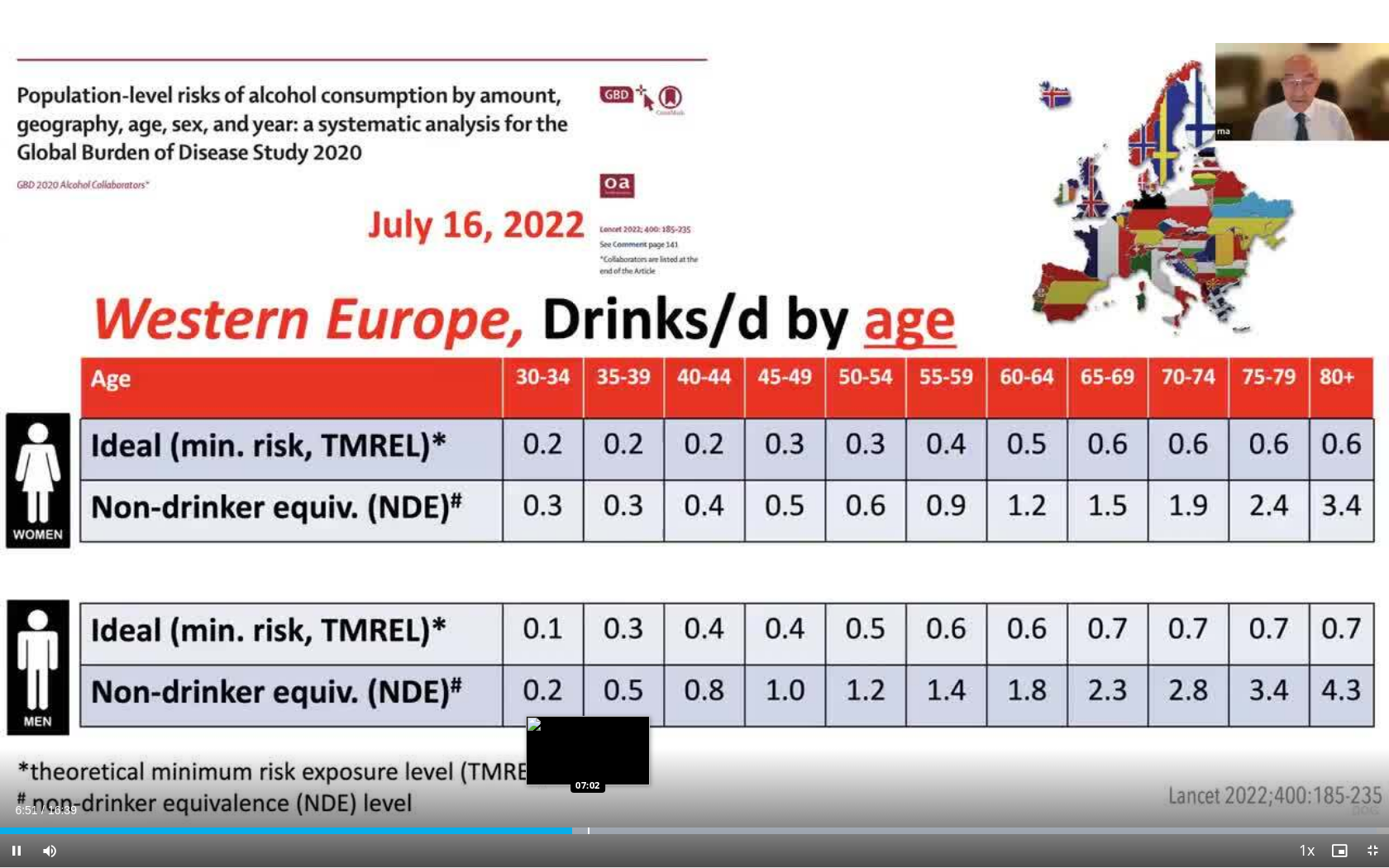
click at [587, 712] on div "Progress Bar" at bounding box center [588, 830] width 2 height 7
click at [640, 712] on div "10 seconds Tap to unmute" at bounding box center [694, 433] width 1389 height 867
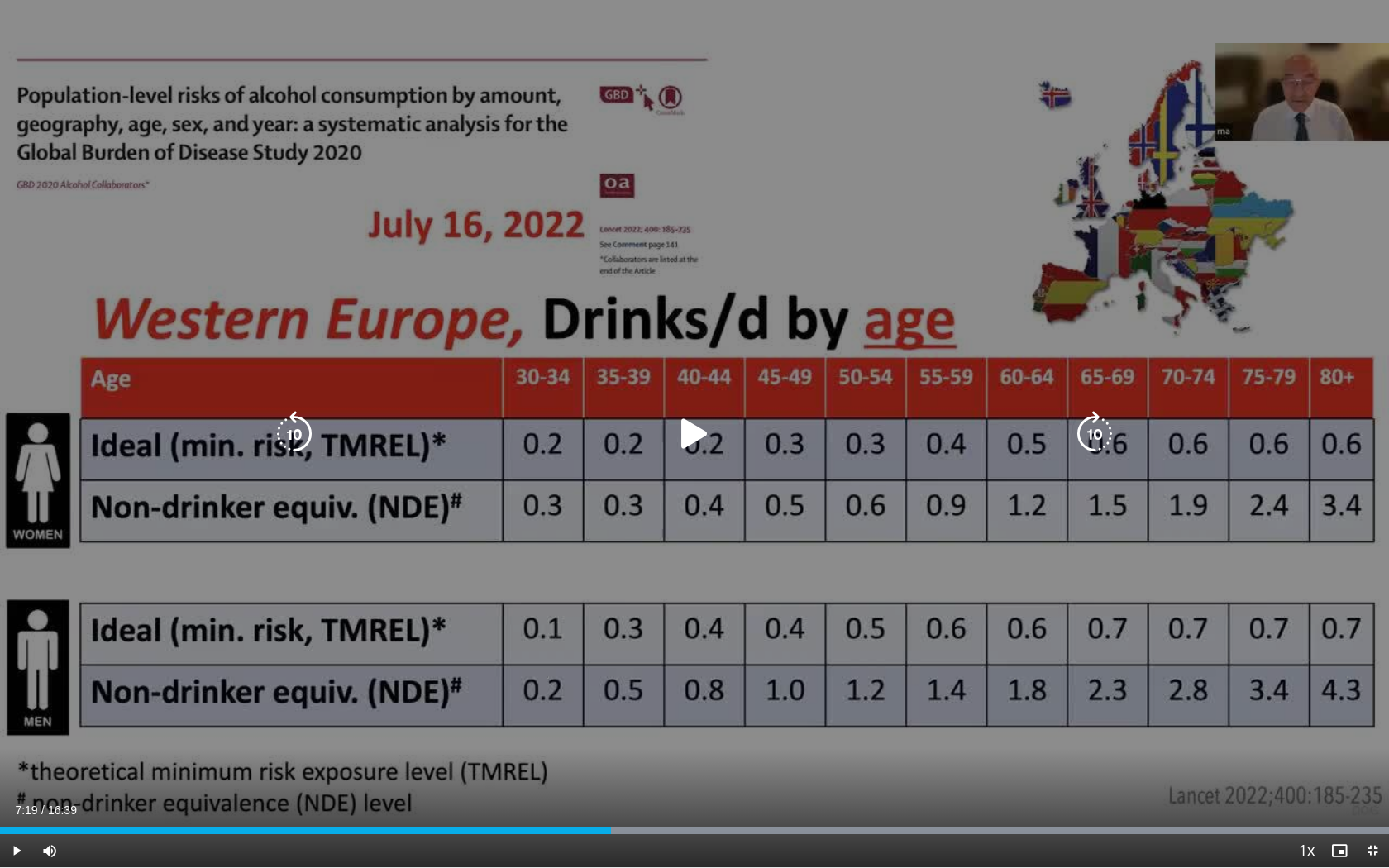
click at [701, 655] on div "10 seconds Tap to unmute" at bounding box center [694, 433] width 1389 height 867
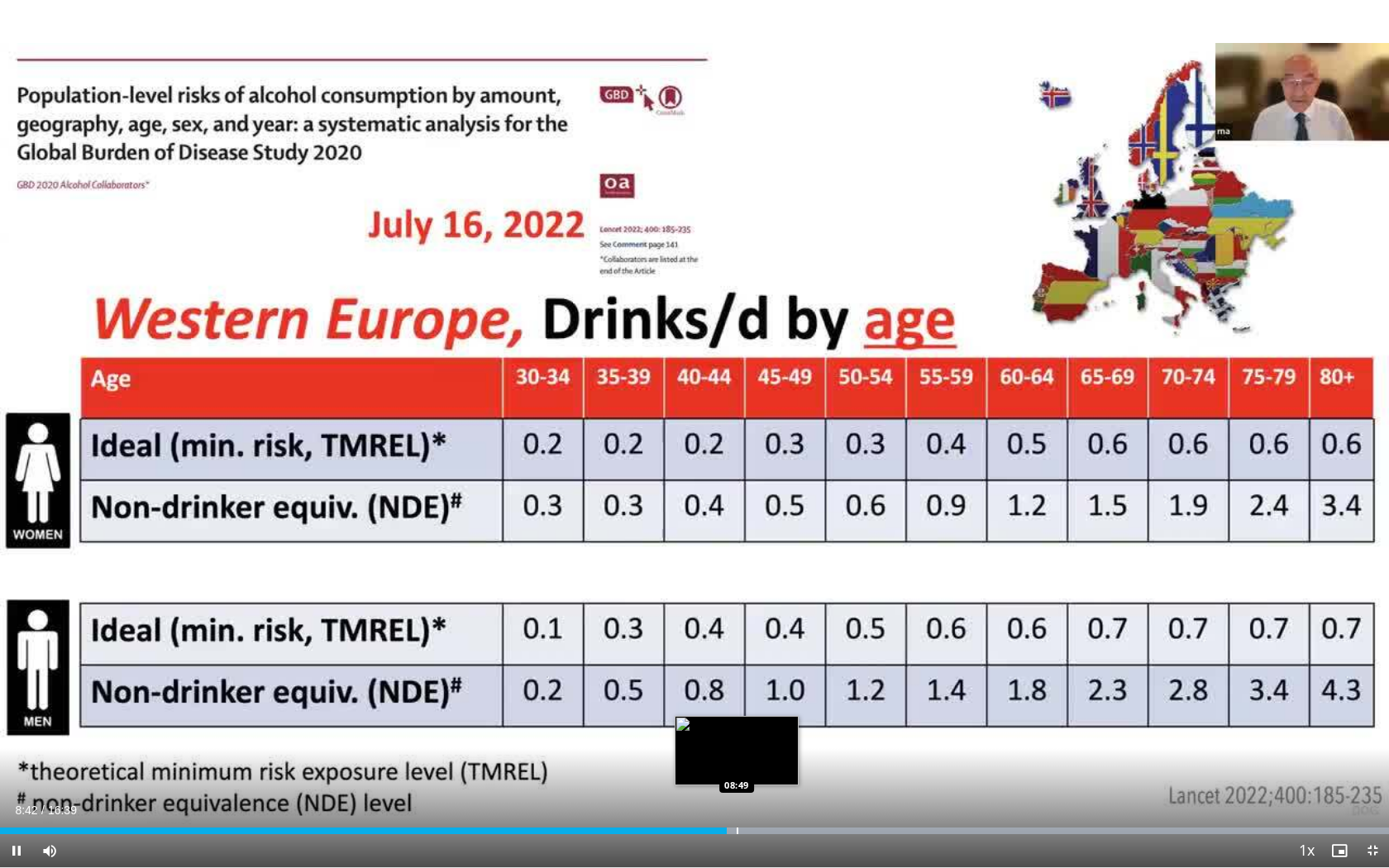
click at [737, 712] on div "Progress Bar" at bounding box center [738, 830] width 2 height 7
click at [764, 712] on div "Progress Bar" at bounding box center [764, 830] width 2 height 7
click at [774, 712] on div "Progress Bar" at bounding box center [775, 830] width 2 height 7
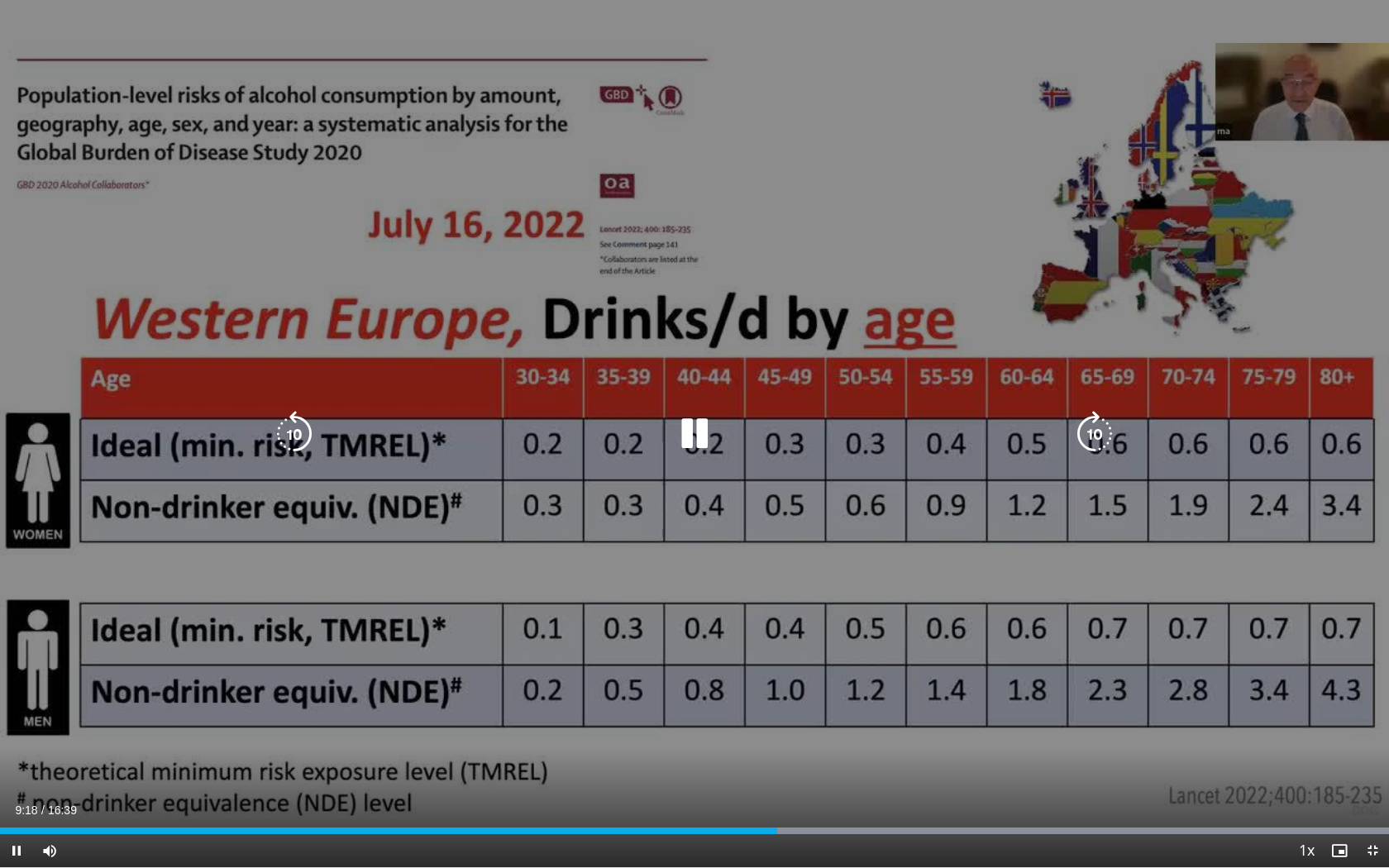
click at [521, 550] on div "10 seconds Tap to unmute" at bounding box center [694, 433] width 1389 height 867
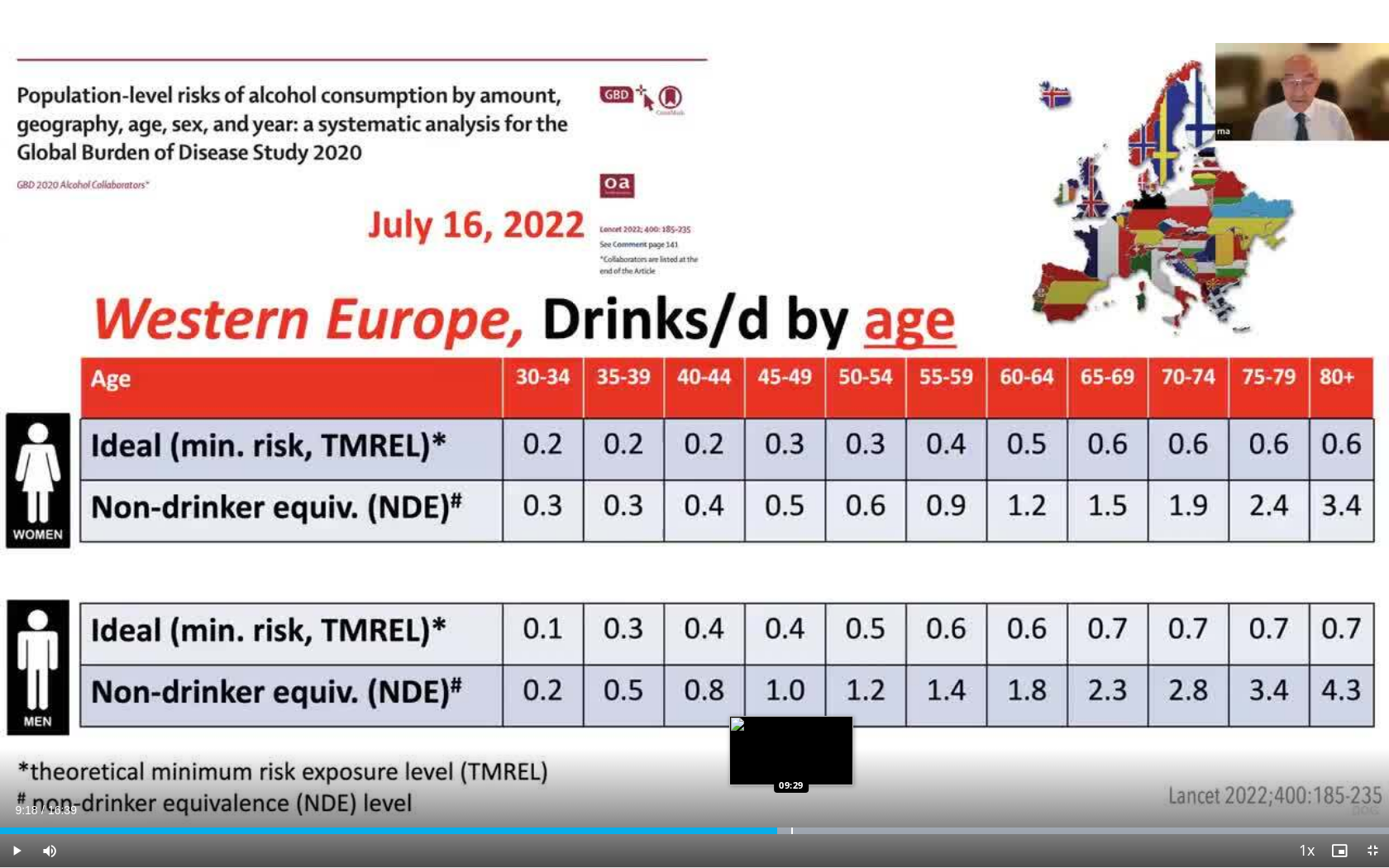
click at [792, 712] on div "Progress Bar" at bounding box center [792, 830] width 2 height 7
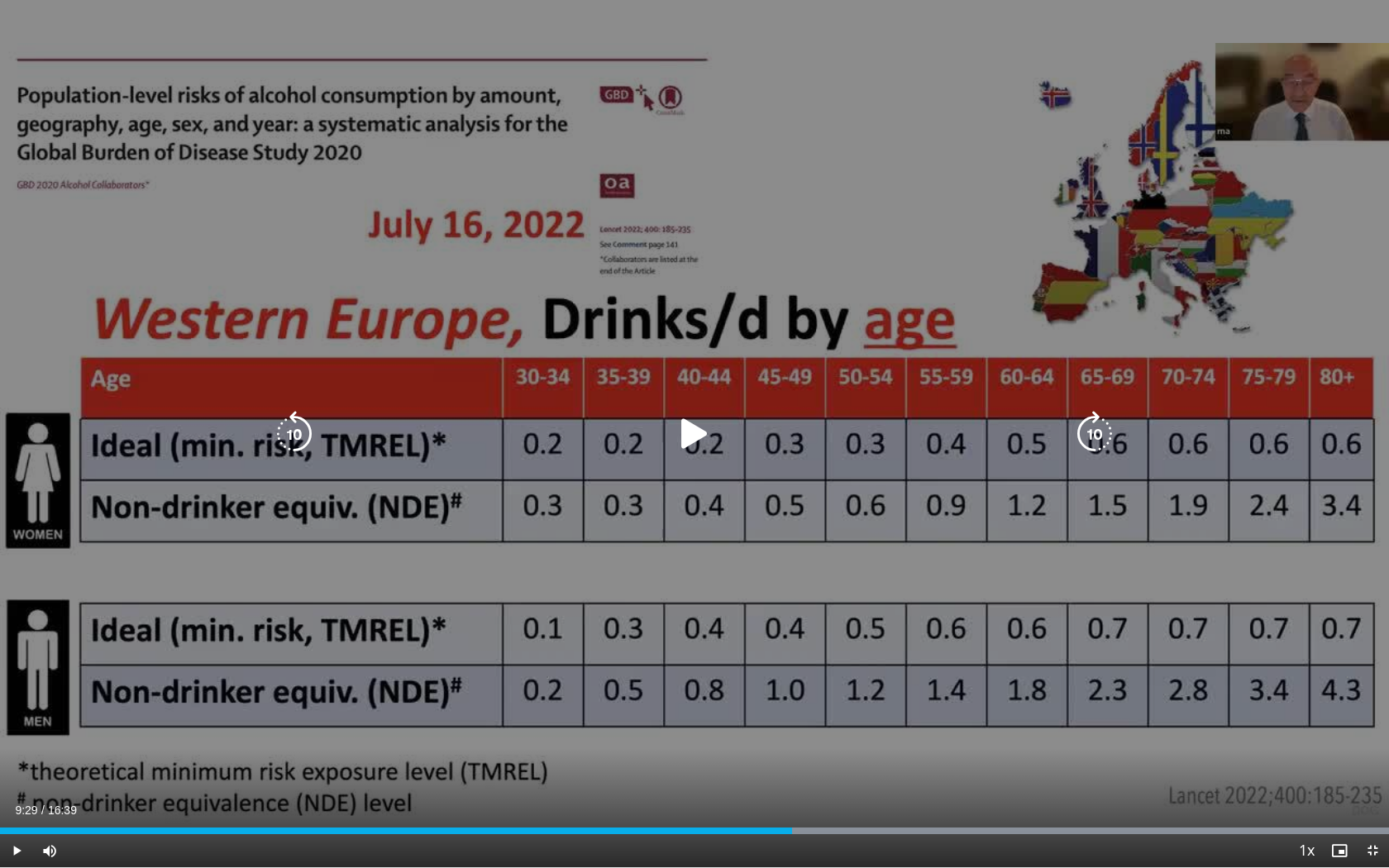
click at [774, 576] on div "10 seconds Tap to unmute" at bounding box center [694, 433] width 1389 height 867
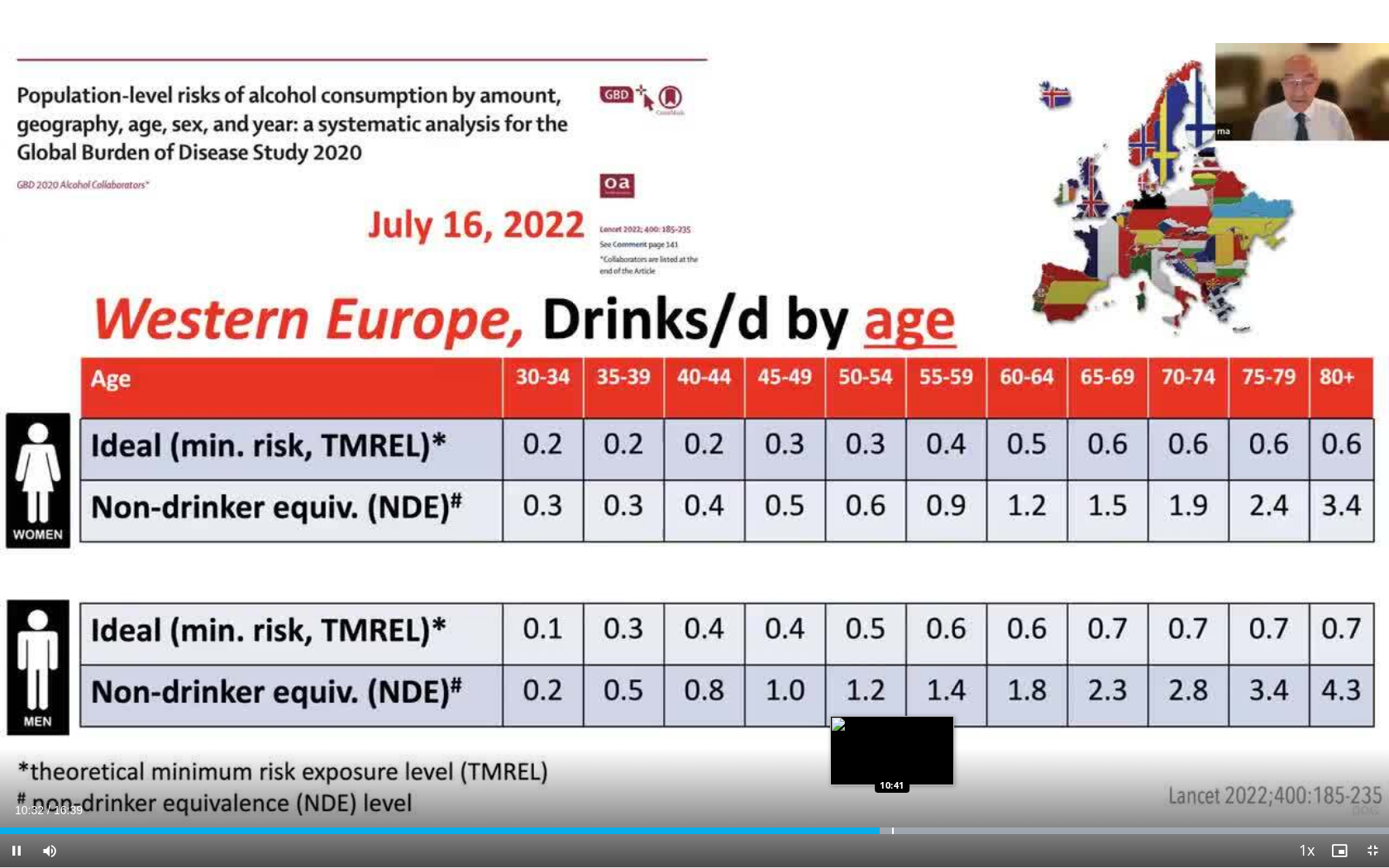
click at [892, 712] on div "Loaded : 99.98% 10:32 10:41" at bounding box center [694, 827] width 1389 height 15
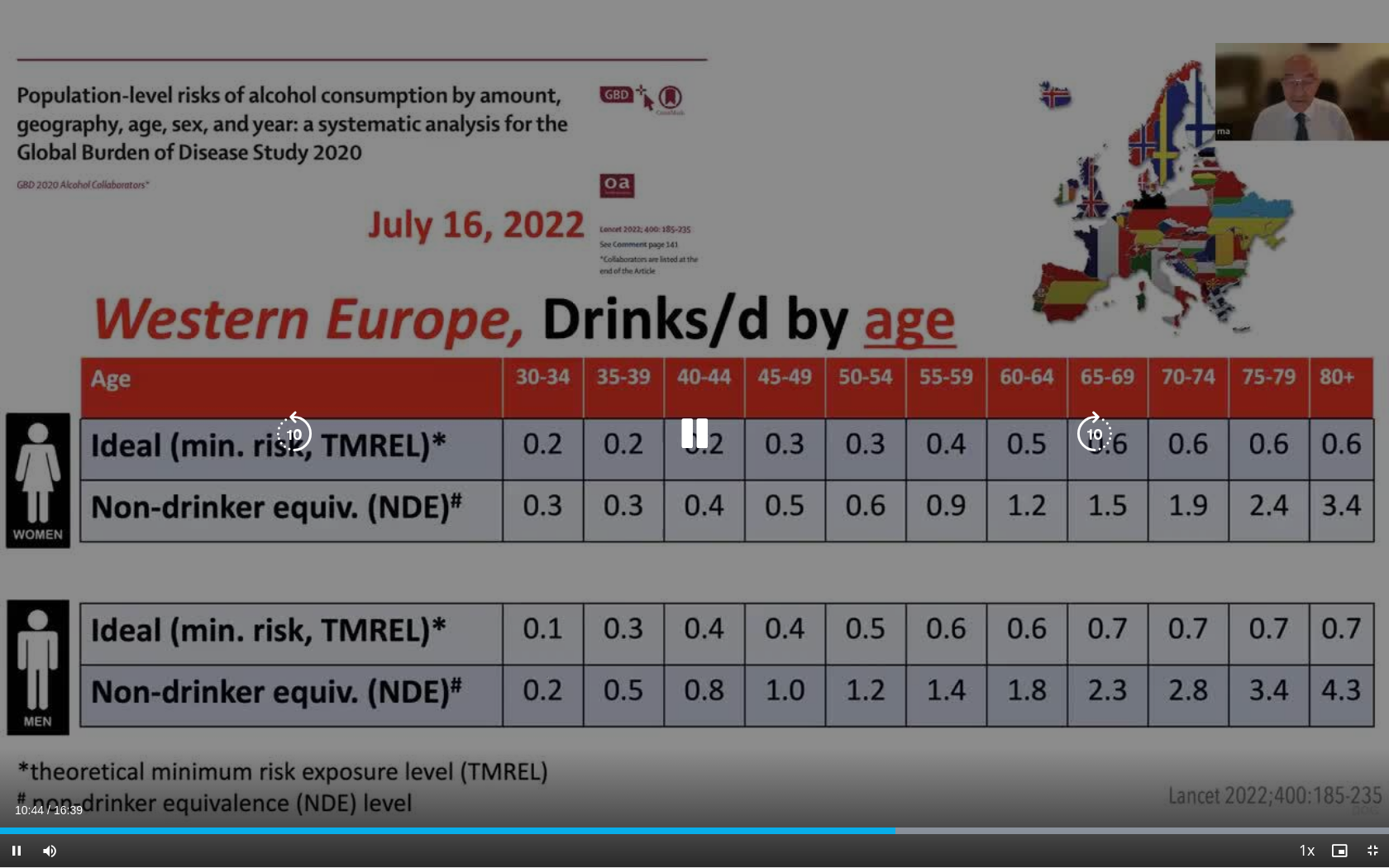
click at [882, 656] on div "10 seconds Tap to unmute" at bounding box center [694, 433] width 1389 height 867
click at [886, 595] on div "10 seconds Tap to unmute" at bounding box center [694, 433] width 1389 height 867
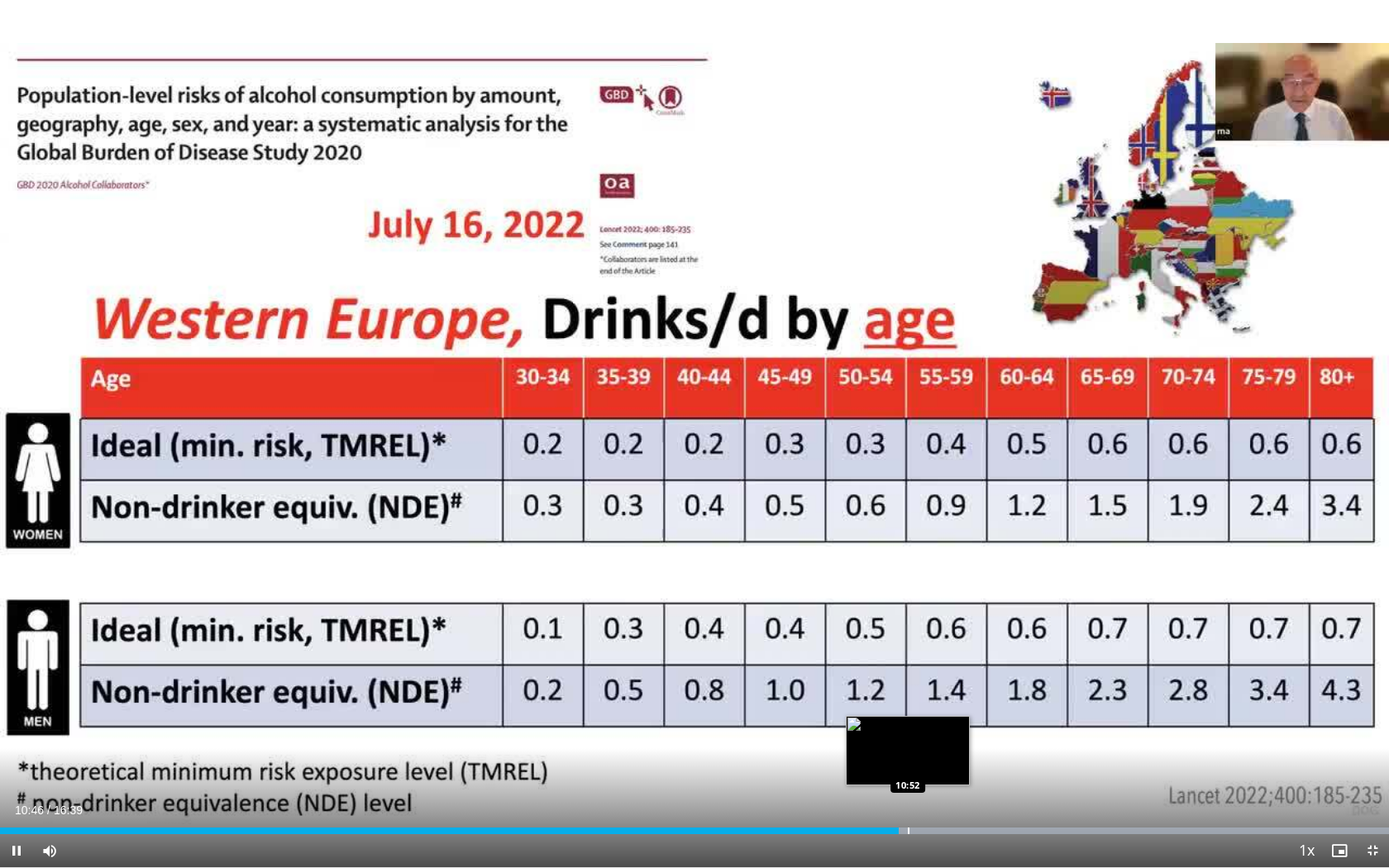
click at [908, 712] on div "Progress Bar" at bounding box center [909, 830] width 2 height 7
click at [956, 712] on div "Progress Bar" at bounding box center [957, 830] width 2 height 7
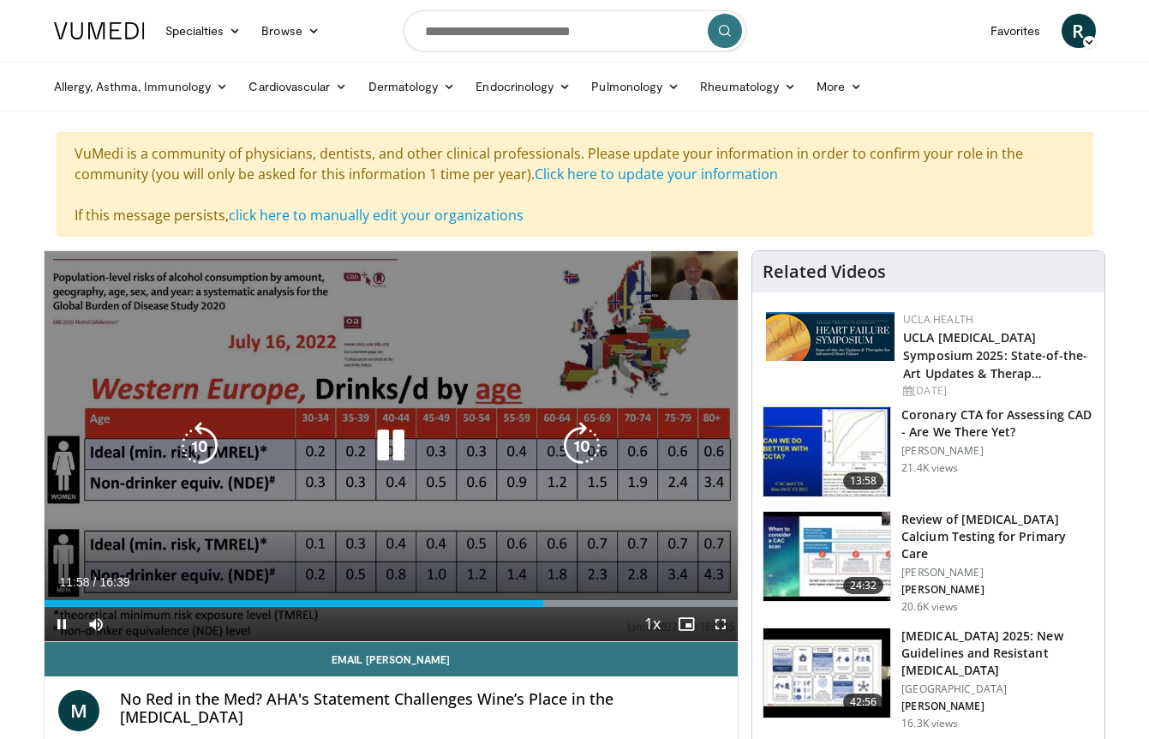
click at [423, 495] on div "10 seconds Tap to unmute" at bounding box center [392, 446] width 694 height 390
